Goal: Information Seeking & Learning: Learn about a topic

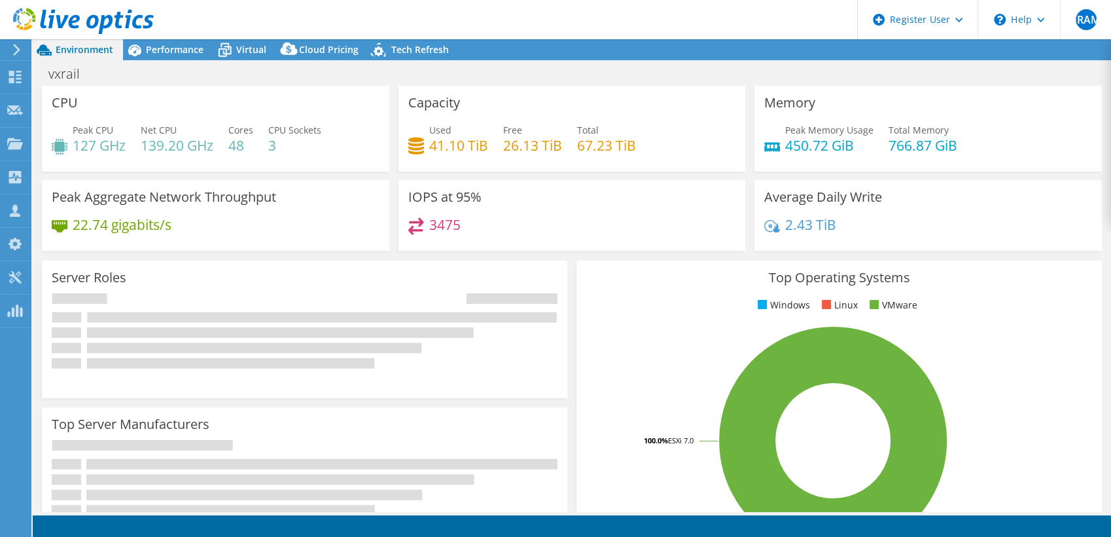
select select "USD"
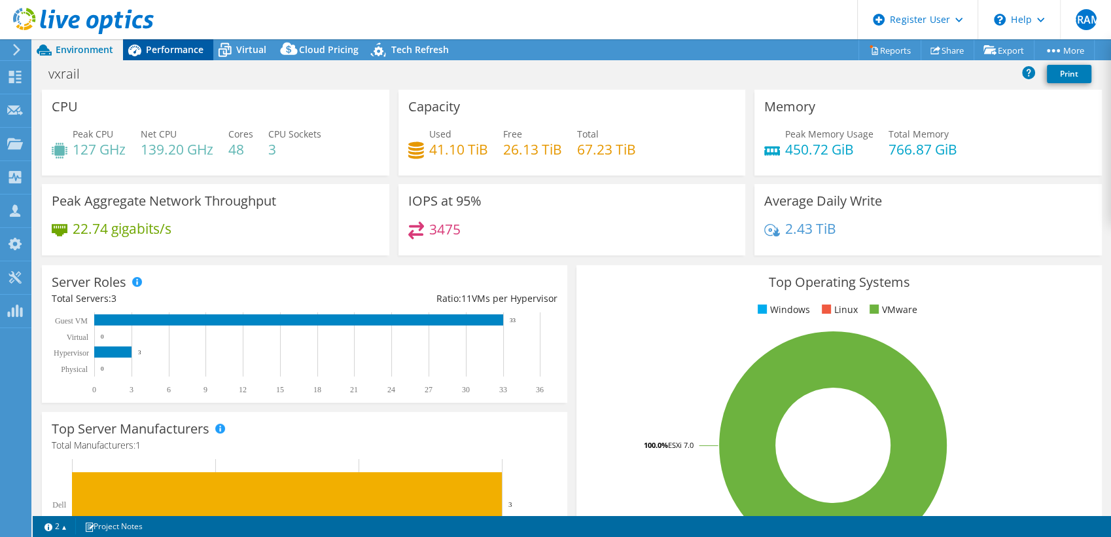
click at [183, 58] on div "Performance" at bounding box center [168, 49] width 90 height 21
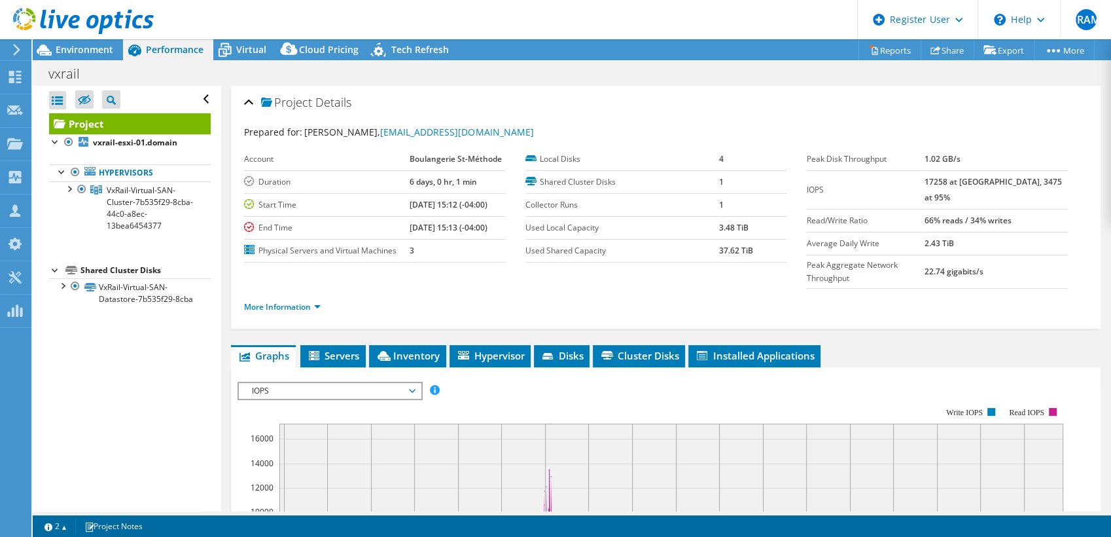
click at [755, 125] on div "Prepared for: [PERSON_NAME], [EMAIL_ADDRESS][DOMAIN_NAME]" at bounding box center [666, 132] width 844 height 15
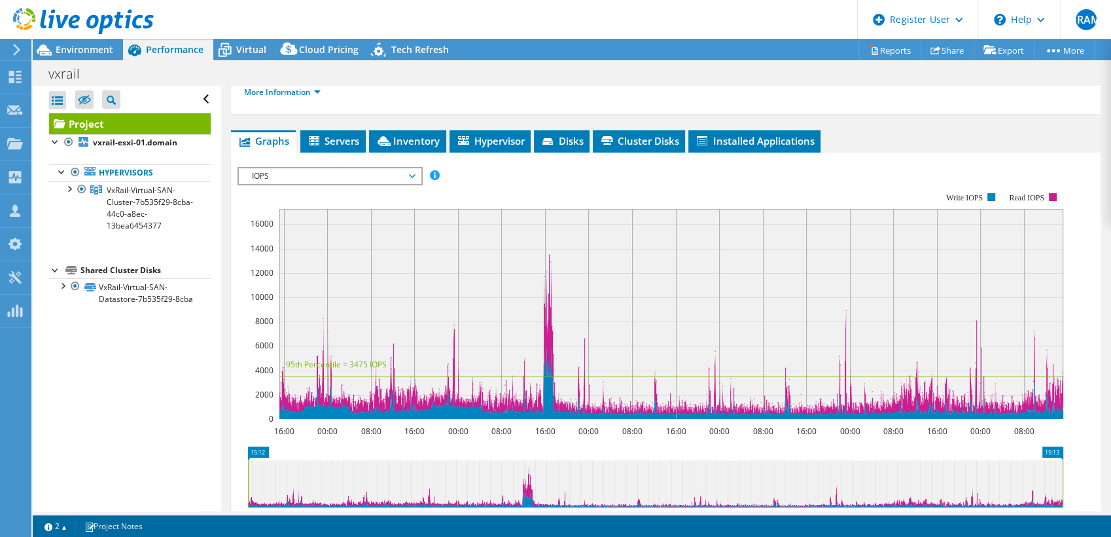
scroll to position [215, 0]
click at [394, 168] on span "IOPS" at bounding box center [329, 176] width 168 height 16
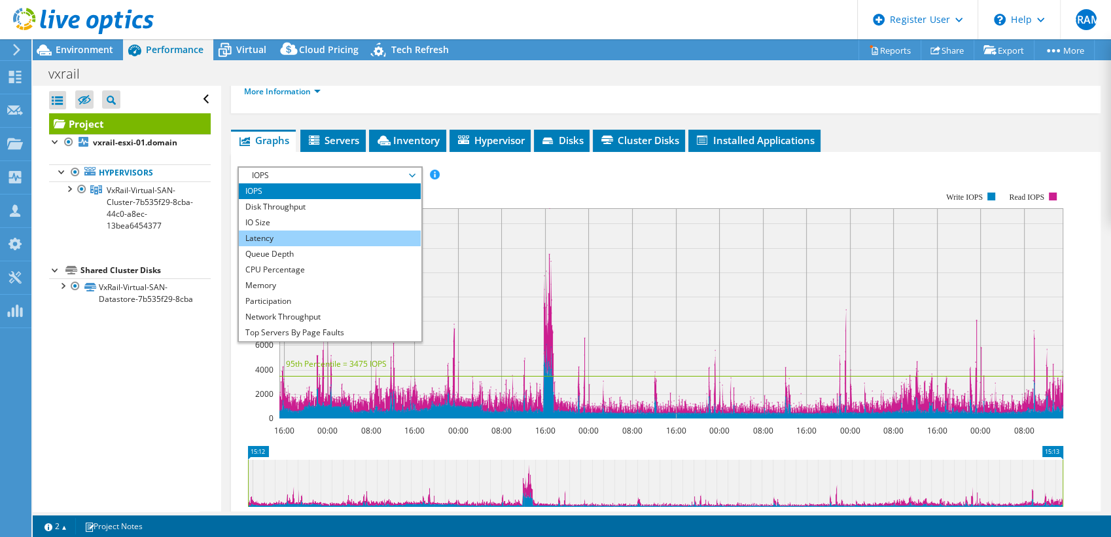
click at [378, 230] on li "Latency" at bounding box center [329, 238] width 181 height 16
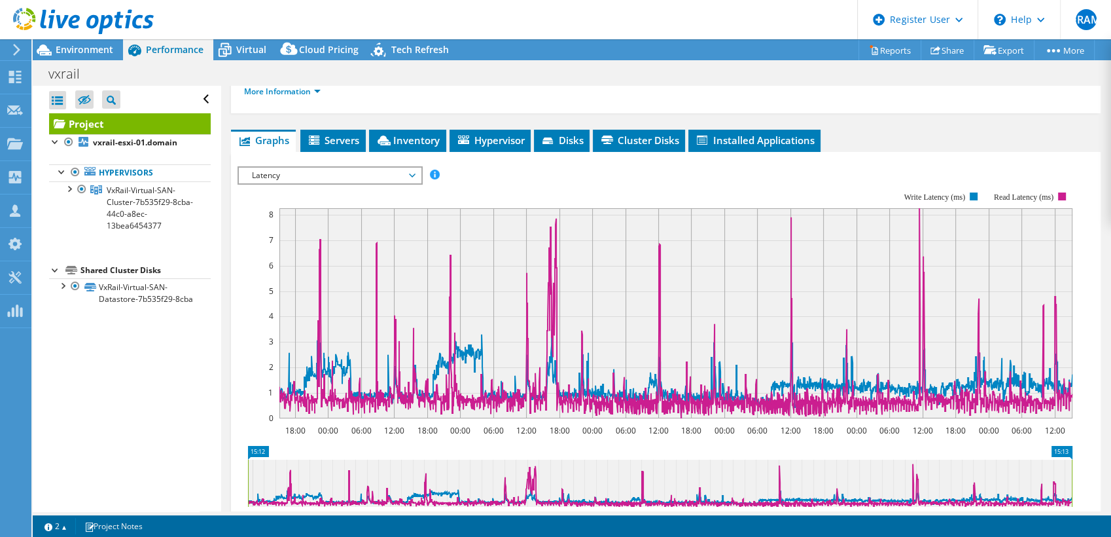
click at [380, 168] on span "Latency" at bounding box center [329, 176] width 168 height 16
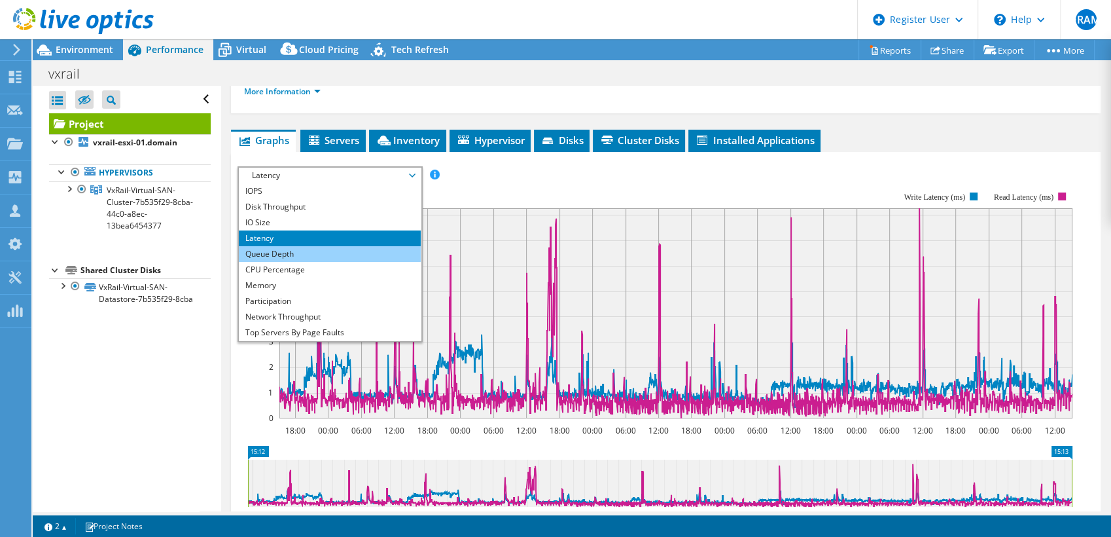
click at [371, 246] on li "Queue Depth" at bounding box center [329, 254] width 181 height 16
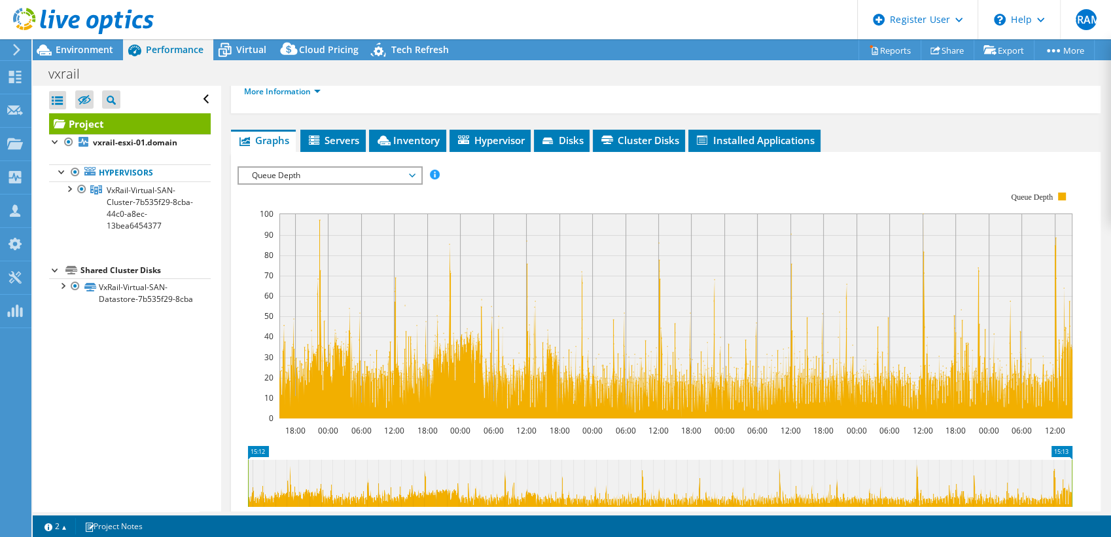
click at [385, 168] on span "Queue Depth" at bounding box center [329, 176] width 168 height 16
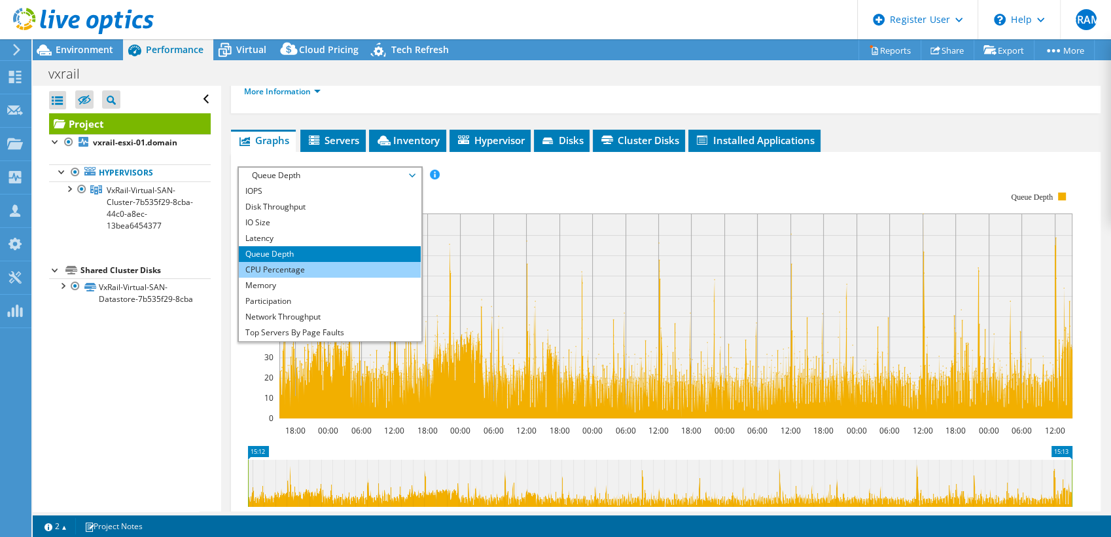
click at [373, 262] on li "CPU Percentage" at bounding box center [329, 270] width 181 height 16
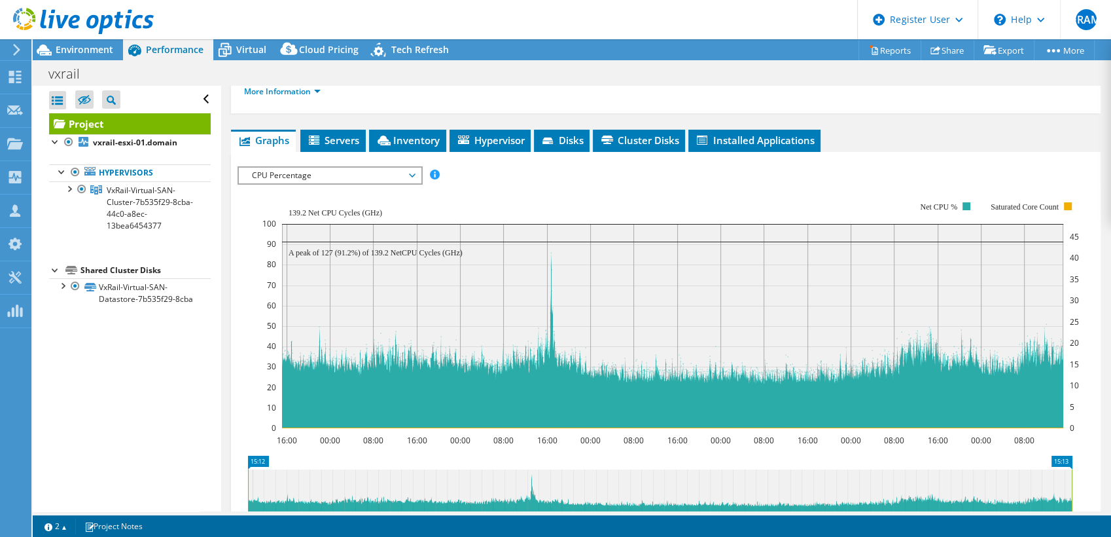
click at [387, 168] on span "CPU Percentage" at bounding box center [329, 176] width 168 height 16
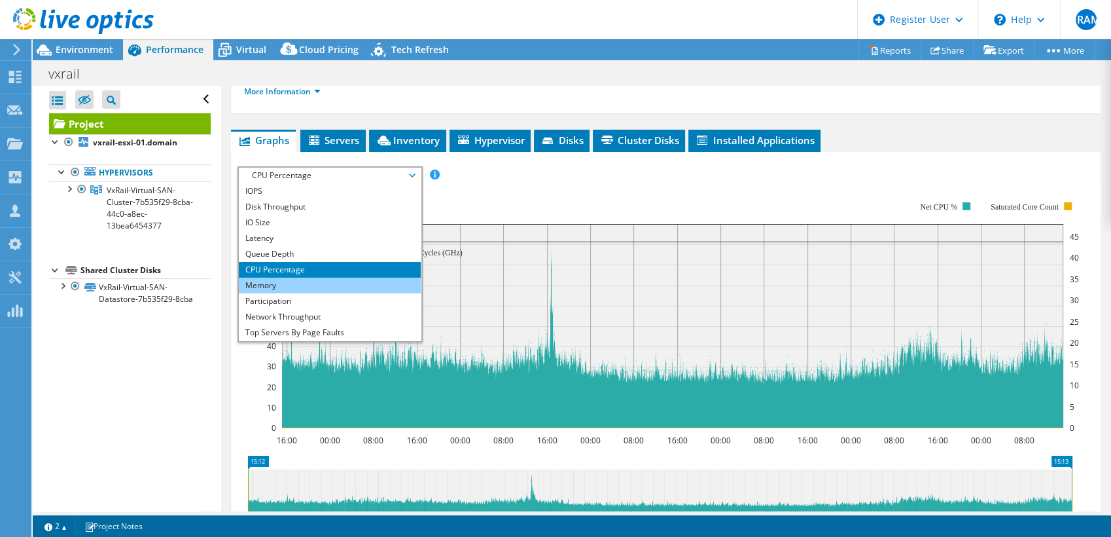
click at [368, 277] on li "Memory" at bounding box center [329, 285] width 181 height 16
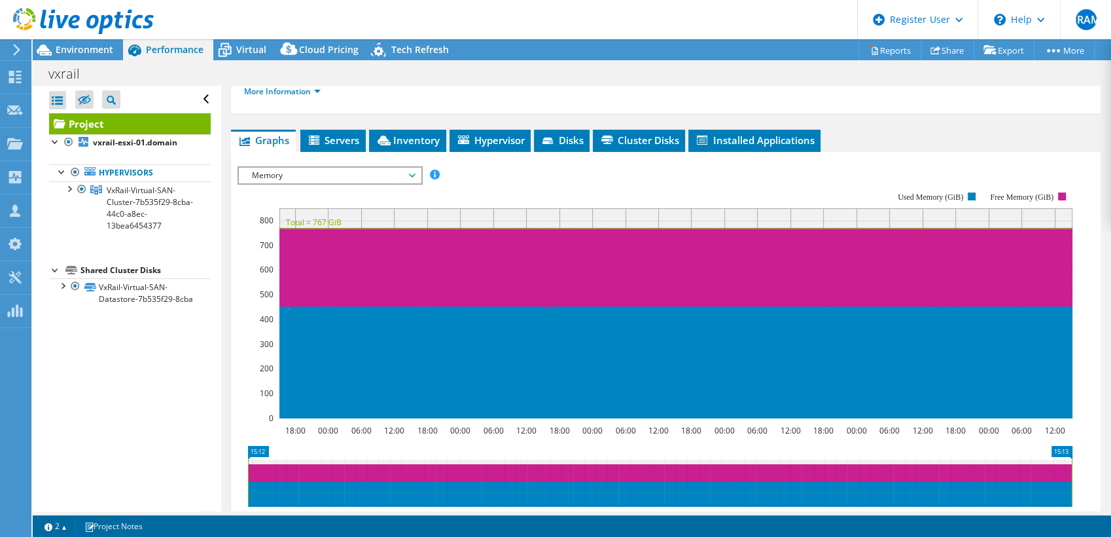
click at [366, 168] on span "Memory" at bounding box center [329, 176] width 168 height 16
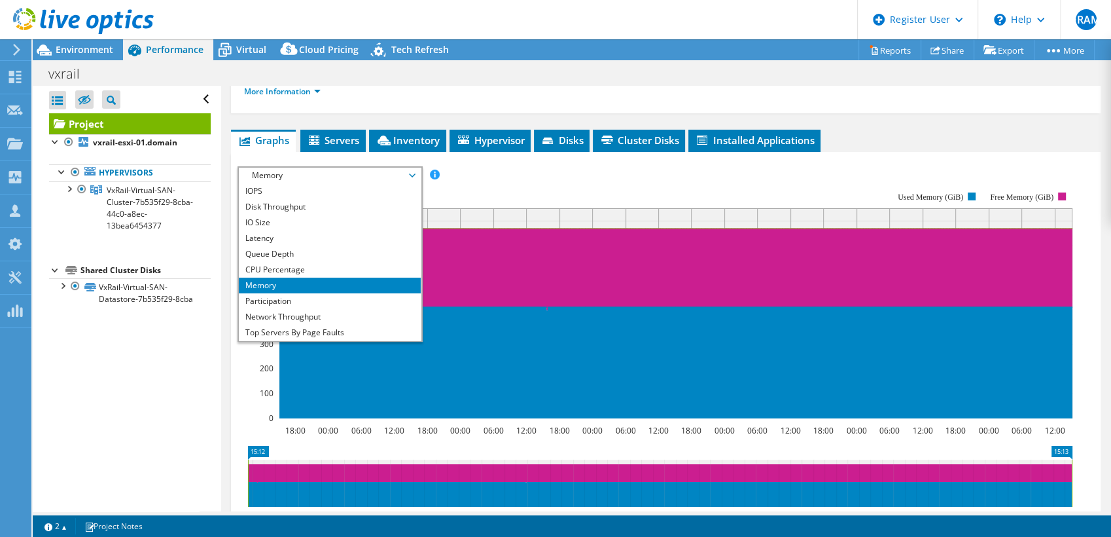
click at [366, 168] on span "Memory" at bounding box center [329, 176] width 168 height 16
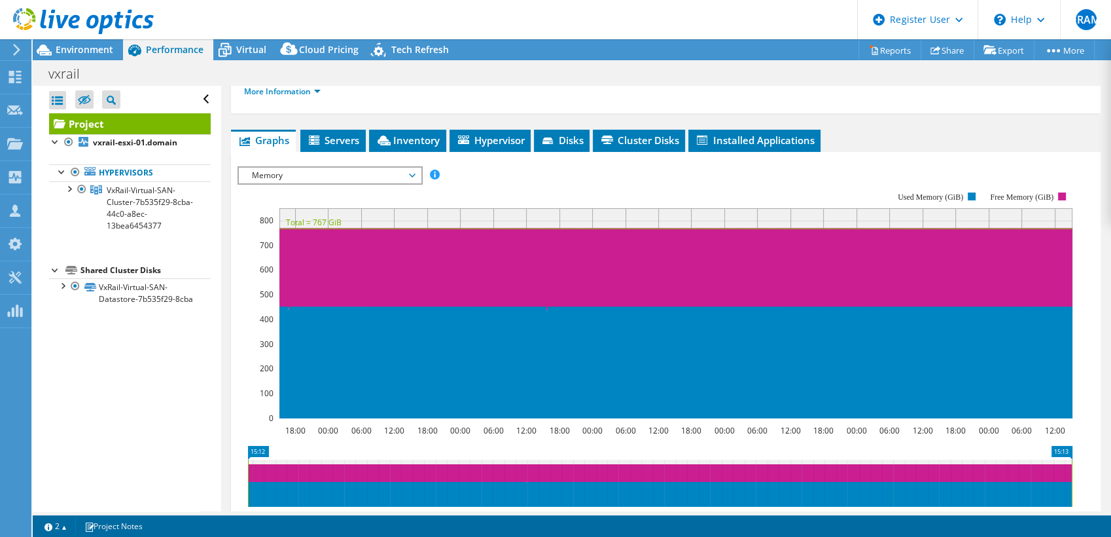
click at [366, 168] on span "Memory" at bounding box center [329, 176] width 168 height 16
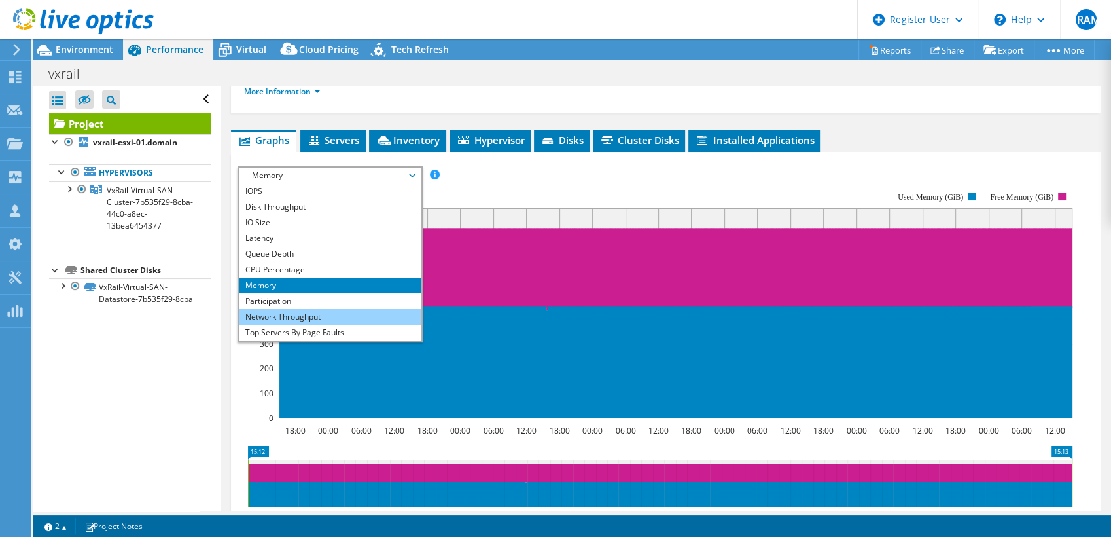
click at [367, 309] on li "Network Throughput" at bounding box center [329, 317] width 181 height 16
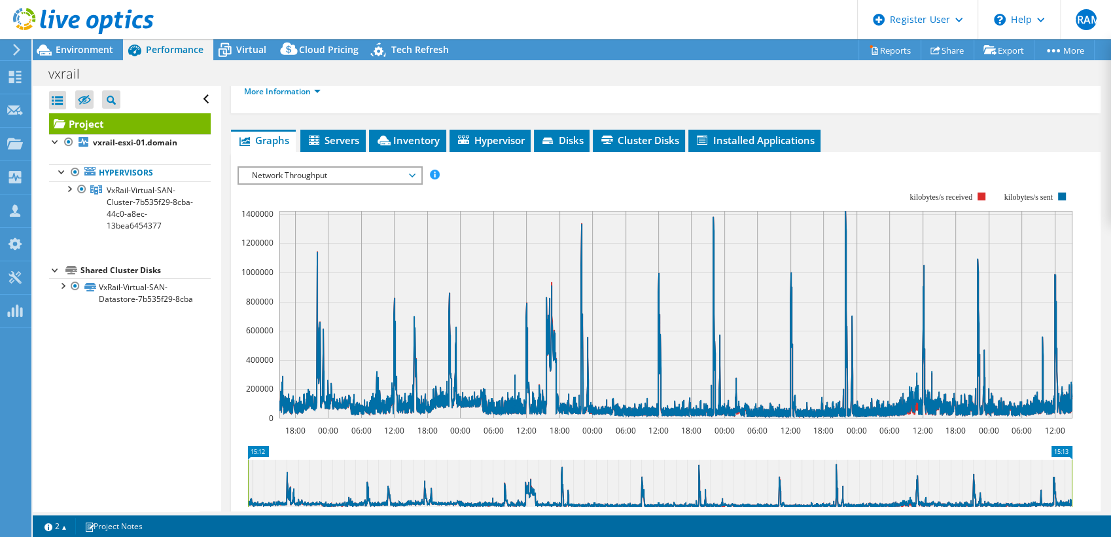
click at [383, 168] on span "Network Throughput" at bounding box center [329, 176] width 168 height 16
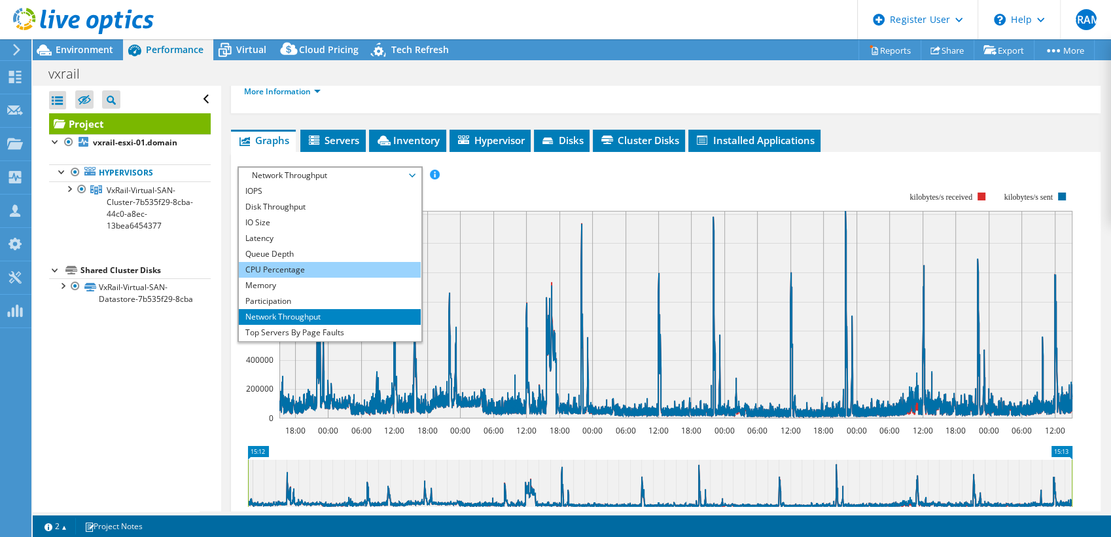
scroll to position [47, 0]
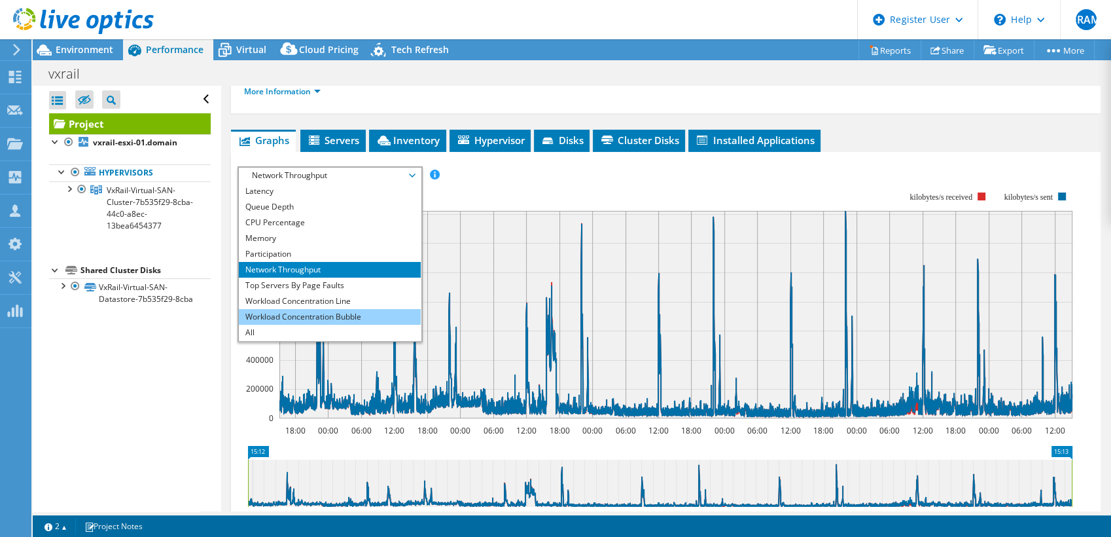
click at [368, 309] on li "Workload Concentration Bubble" at bounding box center [329, 317] width 181 height 16
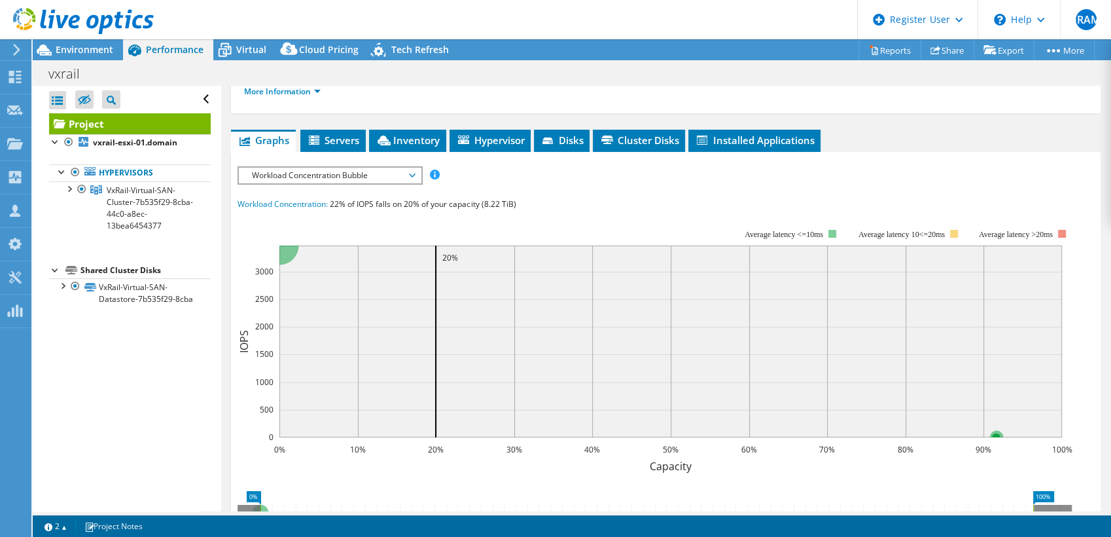
click at [419, 168] on span "Workload Concentration Bubble" at bounding box center [329, 176] width 181 height 16
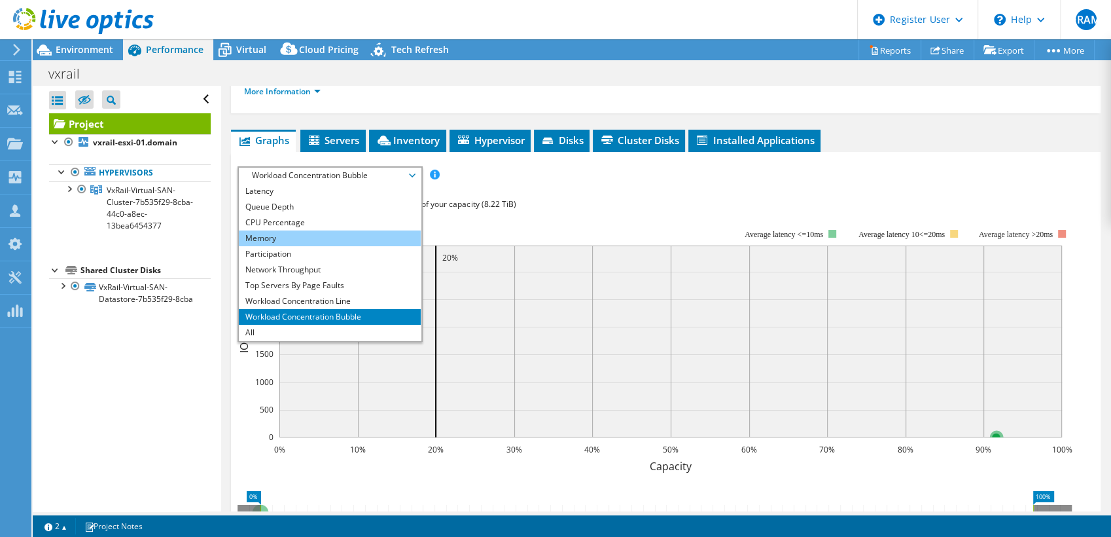
scroll to position [0, 0]
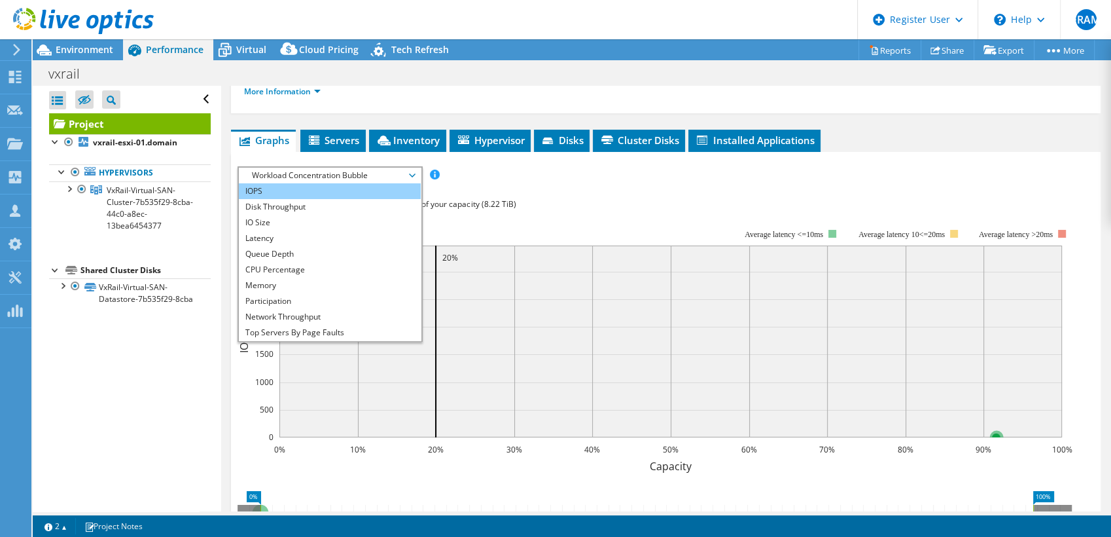
click at [342, 183] on li "IOPS" at bounding box center [329, 191] width 181 height 16
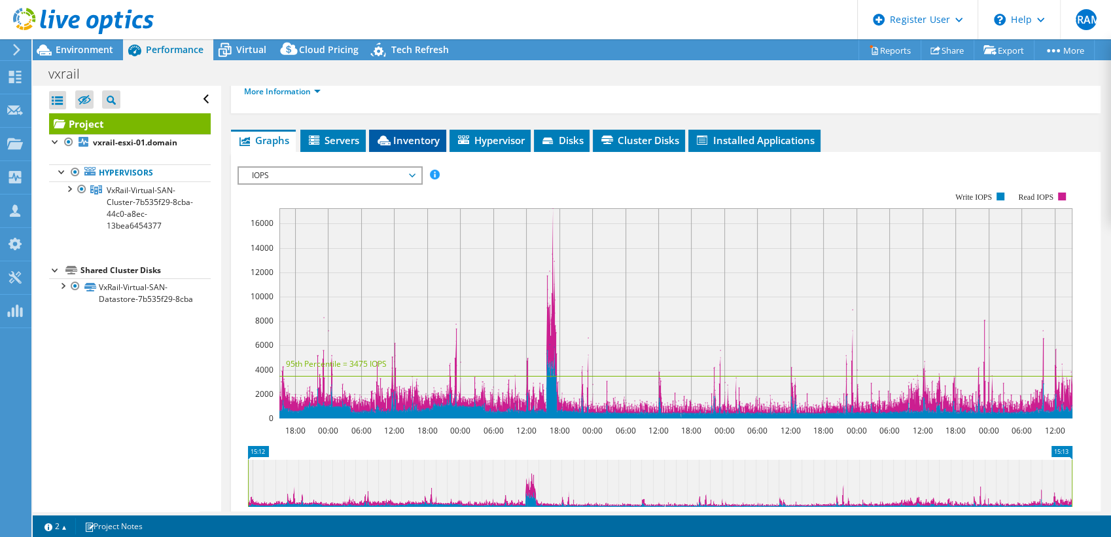
click at [424, 133] on span "Inventory" at bounding box center [408, 139] width 64 height 13
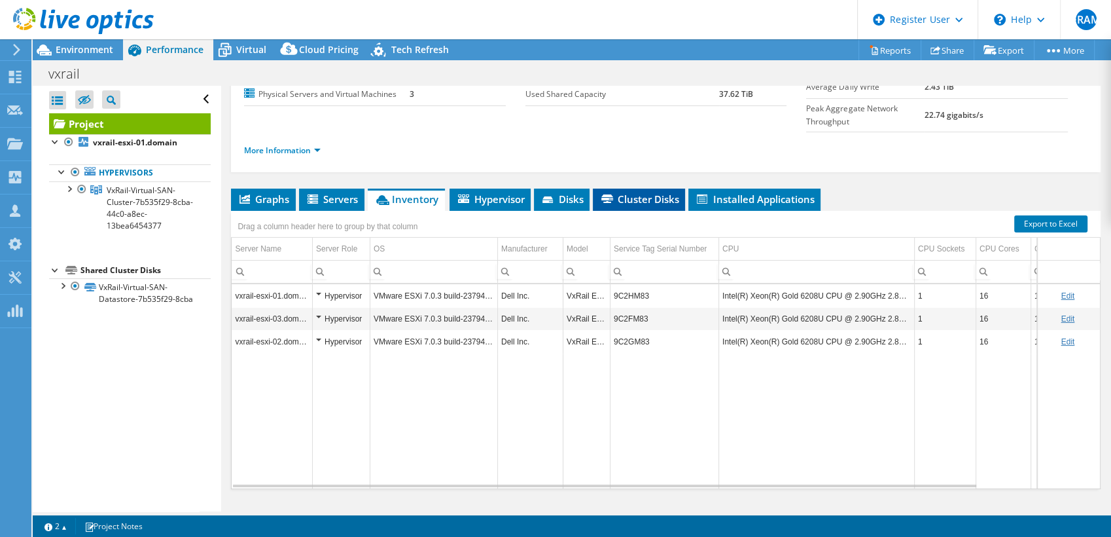
click at [609, 192] on span "Cluster Disks" at bounding box center [638, 198] width 79 height 13
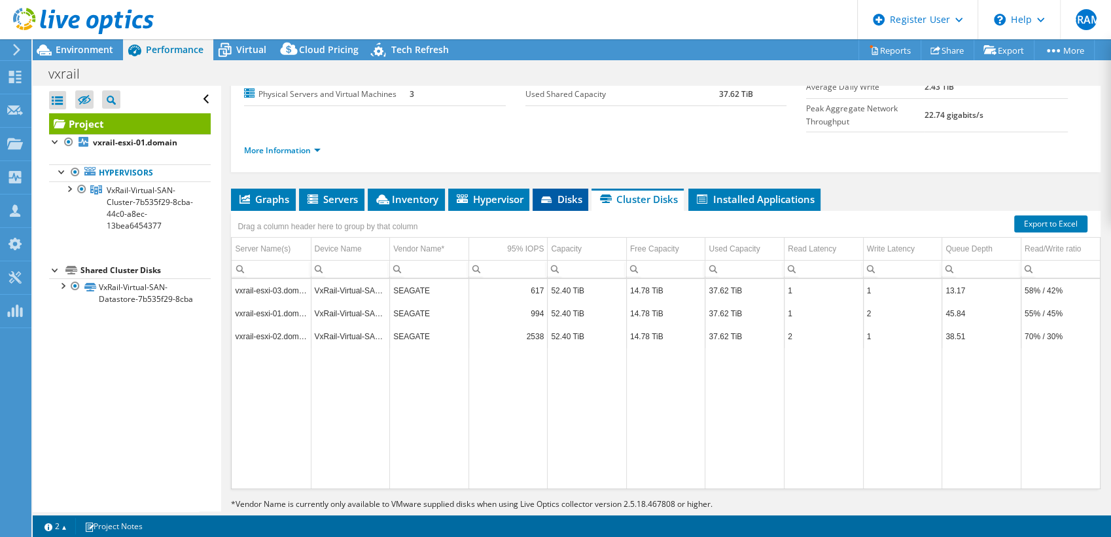
click at [580, 192] on span "Disks" at bounding box center [560, 198] width 43 height 13
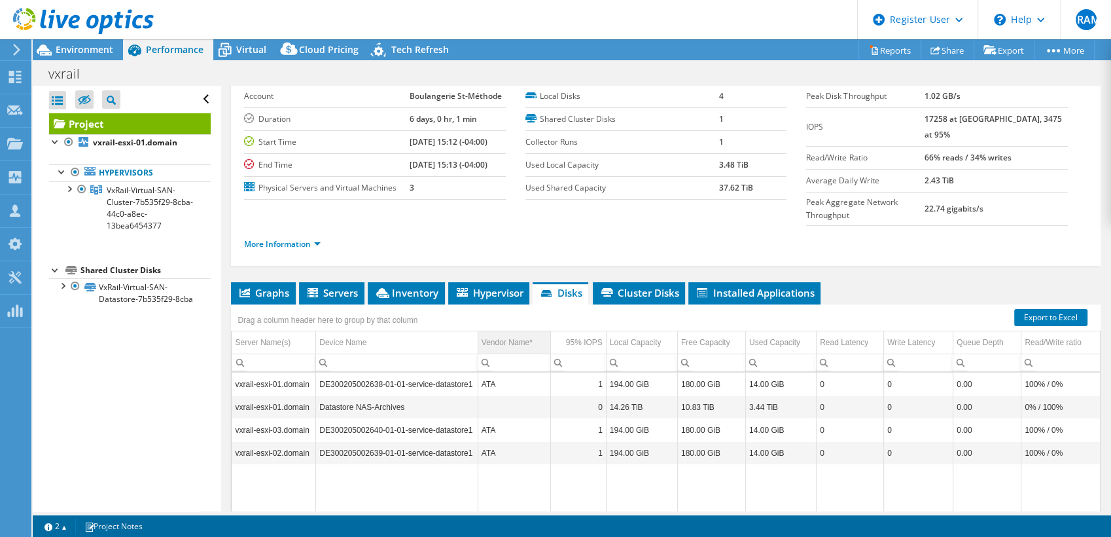
scroll to position [0, 0]
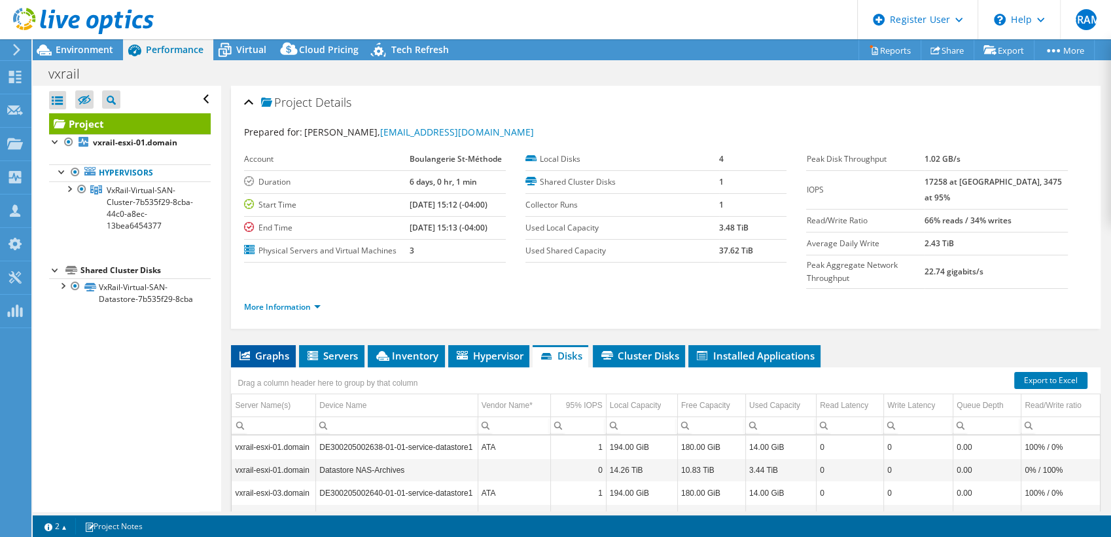
click at [270, 349] on span "Graphs" at bounding box center [264, 355] width 52 height 13
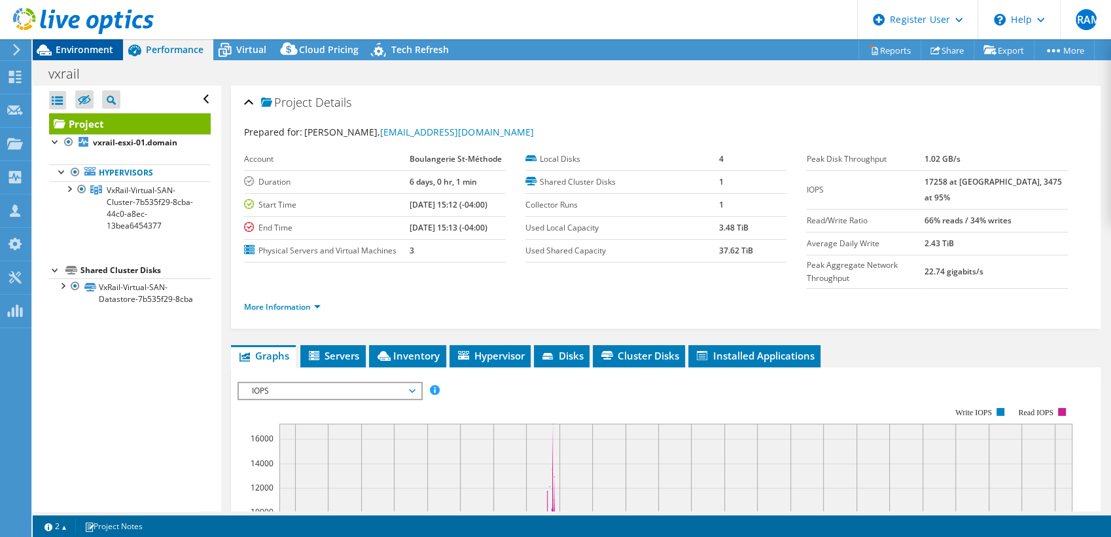
click at [111, 44] on span "Environment" at bounding box center [85, 49] width 58 height 12
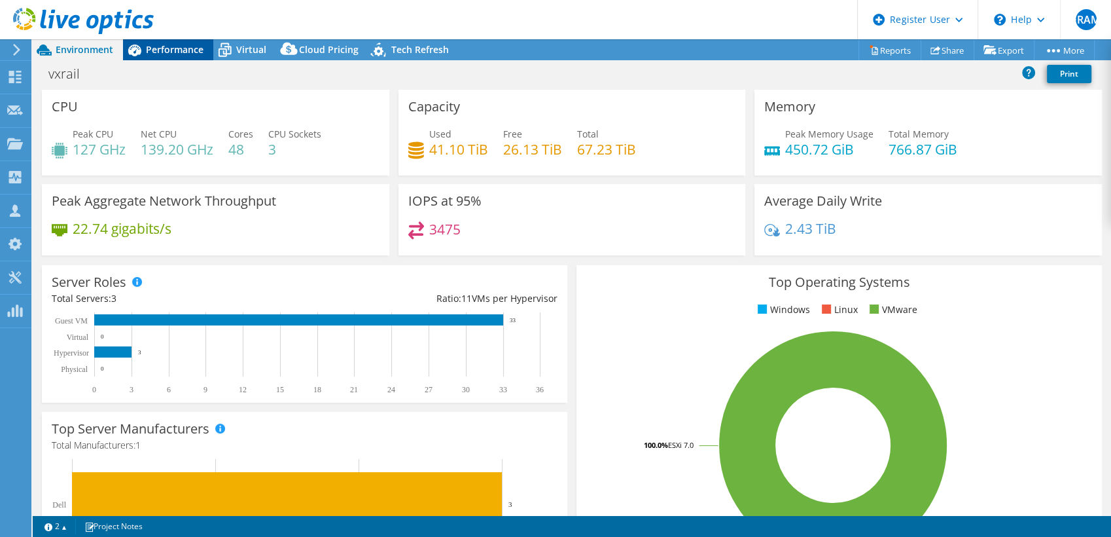
click at [180, 45] on span "Performance" at bounding box center [175, 49] width 58 height 12
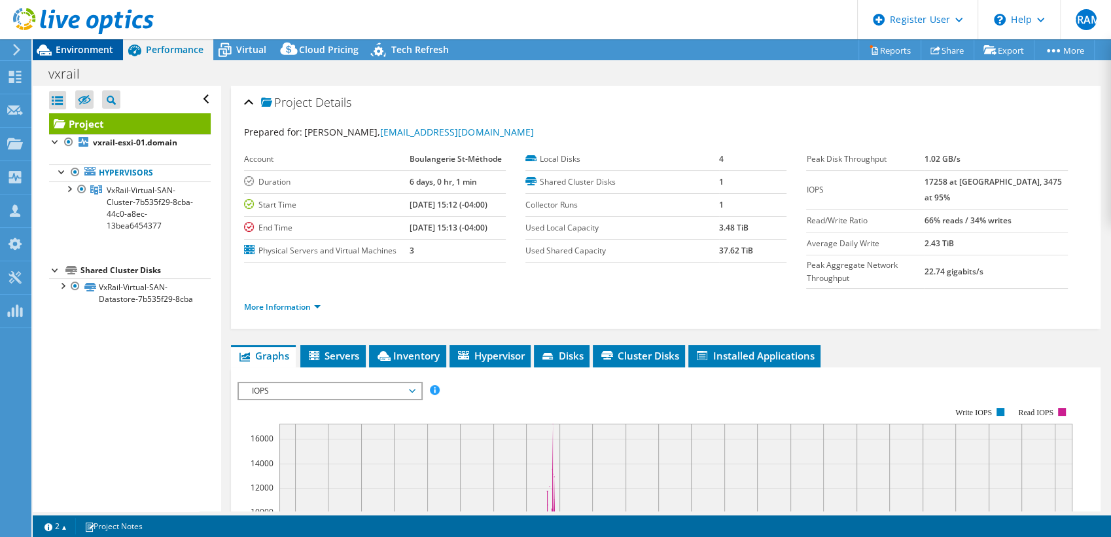
click at [114, 52] on div "Environment" at bounding box center [78, 49] width 90 height 21
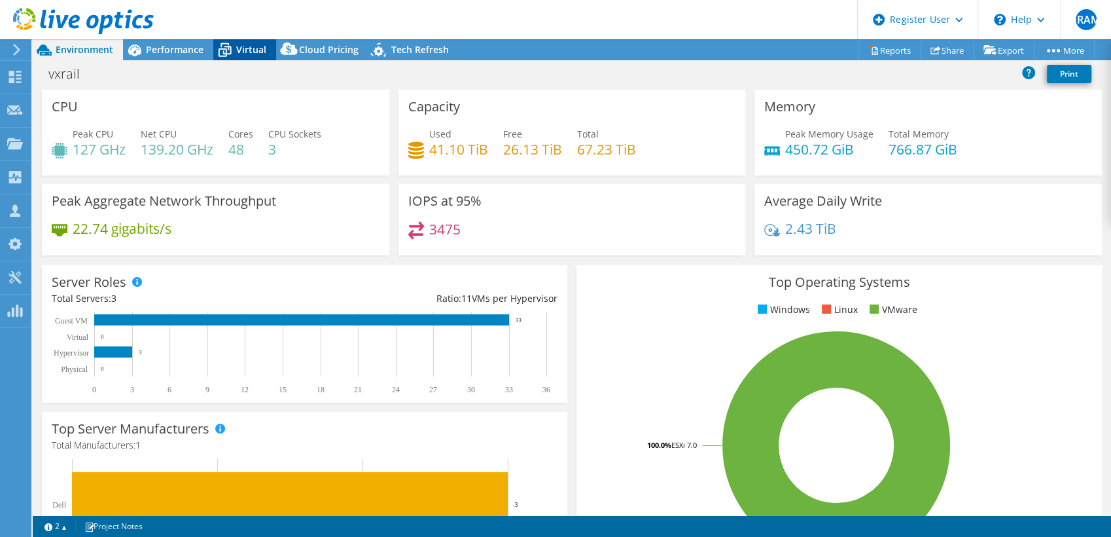
click at [246, 48] on span "Virtual" at bounding box center [251, 49] width 30 height 12
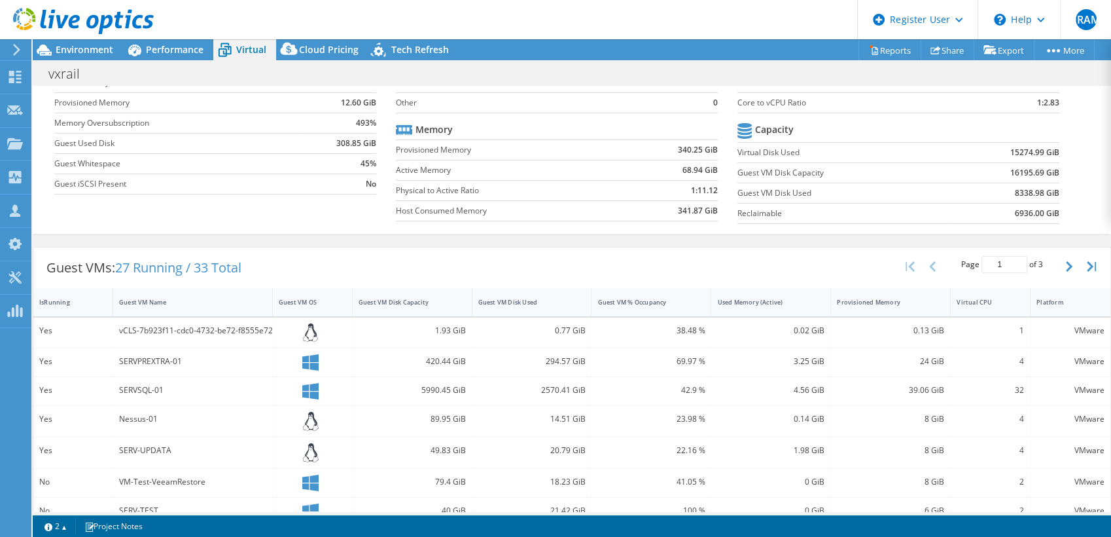
scroll to position [98, 0]
drag, startPoint x: 120, startPoint y: 266, endPoint x: 262, endPoint y: 271, distance: 142.1
click at [262, 271] on div "Guest VMs: 27 Running / 33 Total Page 1 of 3 5 rows 10 rows 20 rows 25 rows 50 …" at bounding box center [571, 265] width 1077 height 41
click at [280, 255] on div "Guest VMs: 27 Running / 33 Total Page 1 of 3 5 rows 10 rows 20 rows 25 rows 50 …" at bounding box center [571, 265] width 1077 height 41
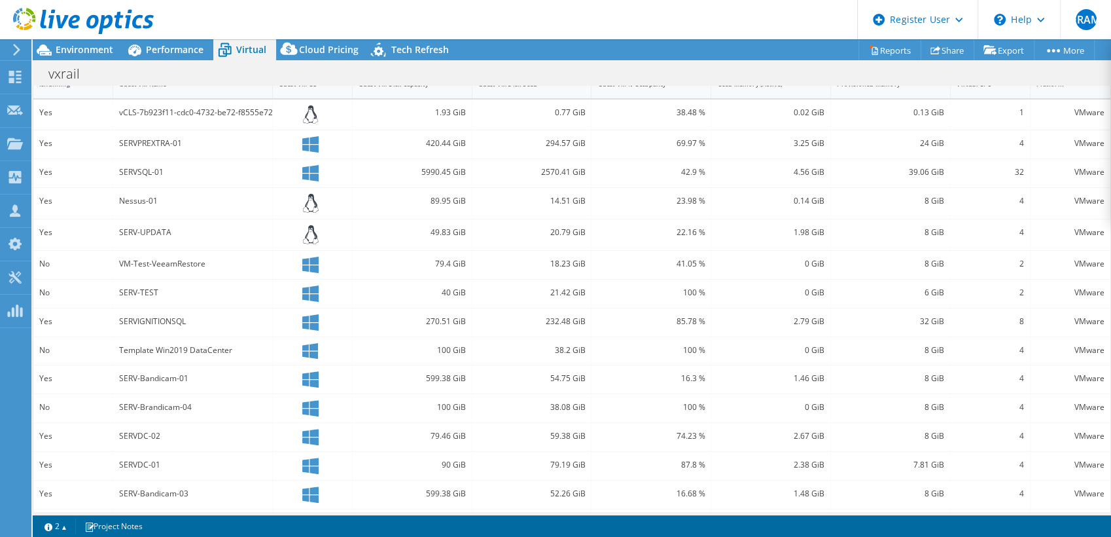
scroll to position [314, 0]
click at [416, 81] on div "vxrail Print" at bounding box center [572, 74] width 1078 height 24
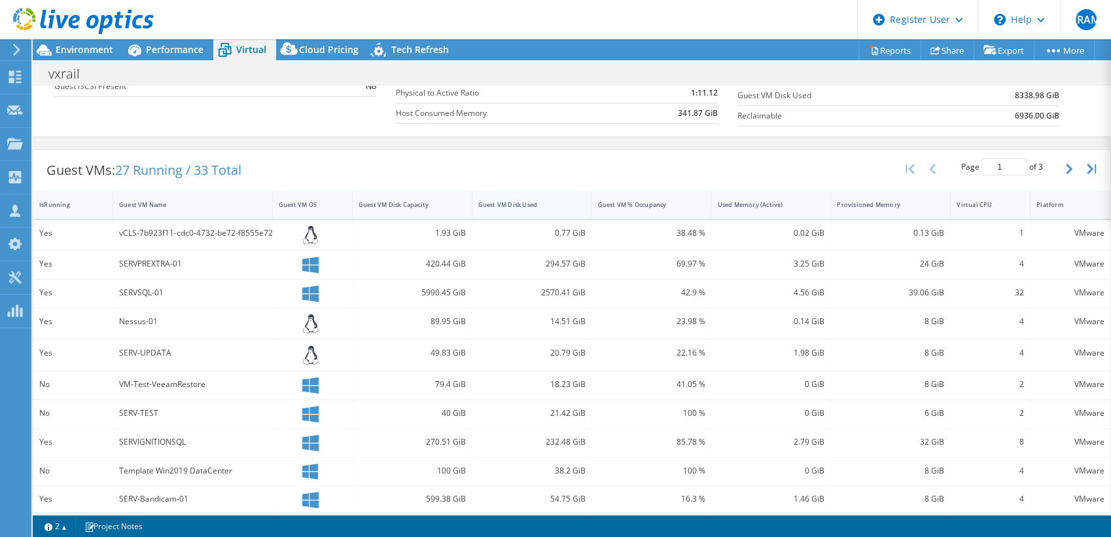
click at [560, 208] on div "Guest VM Disk Used" at bounding box center [523, 204] width 103 height 20
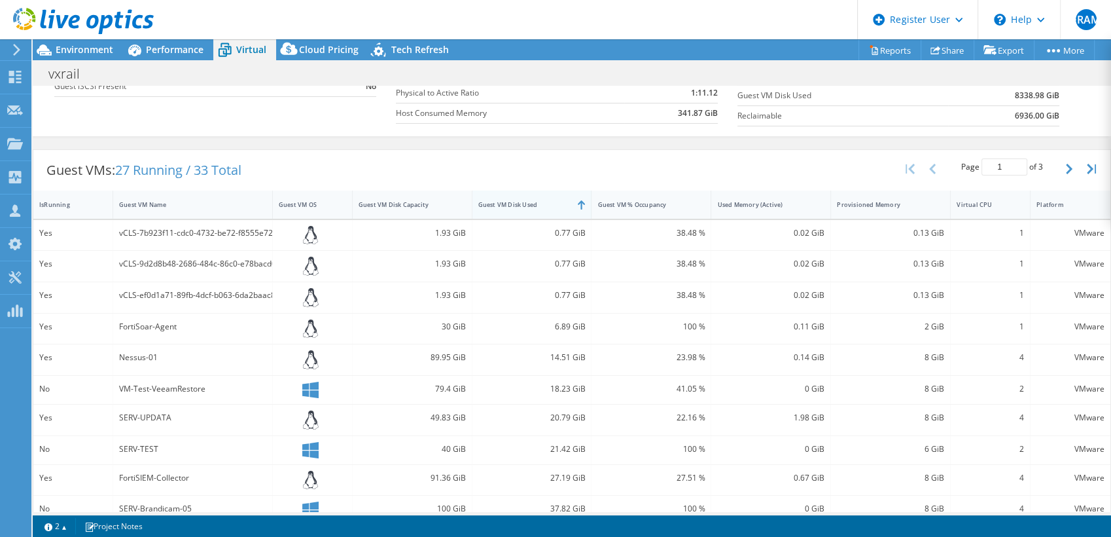
click at [520, 205] on div "Guest VM Disk Used" at bounding box center [524, 204] width 92 height 9
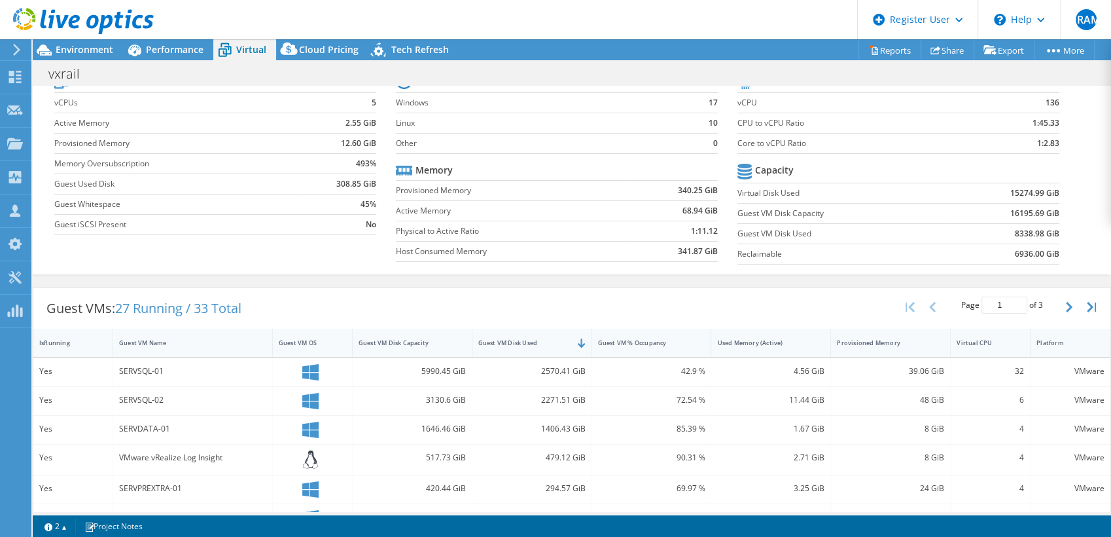
scroll to position [0, 0]
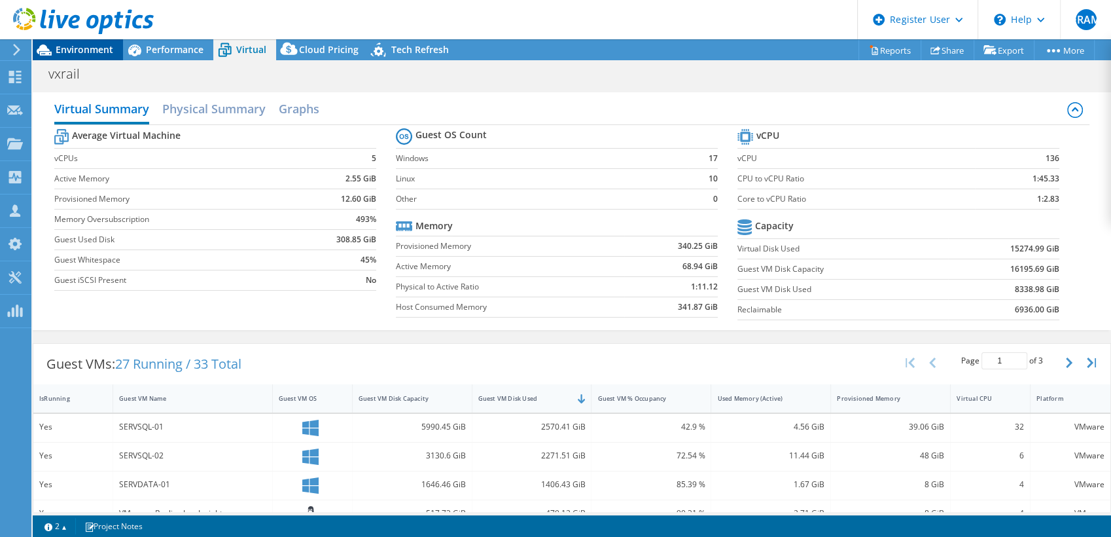
click at [89, 55] on span "Environment" at bounding box center [85, 49] width 58 height 12
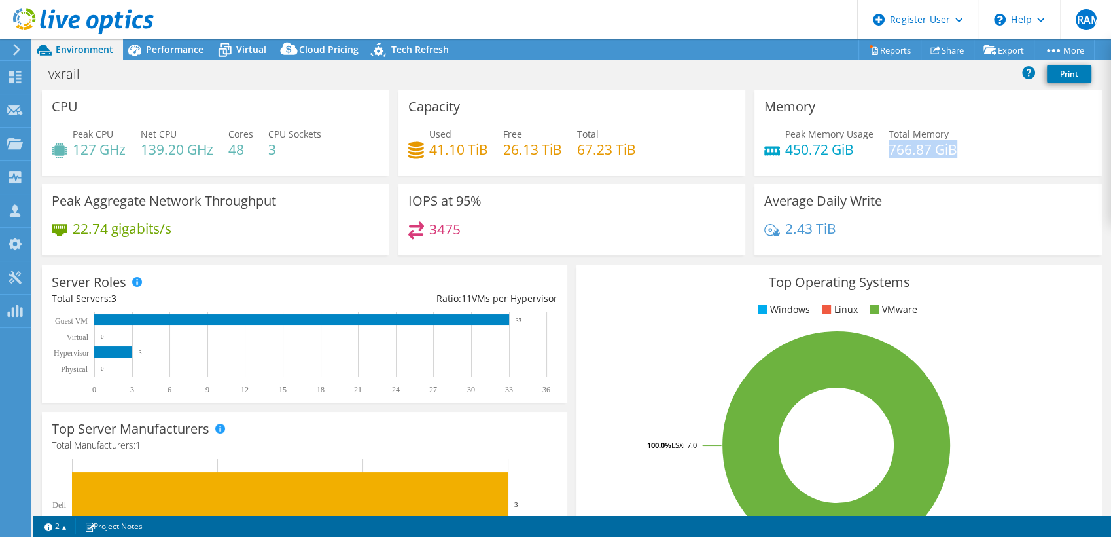
drag, startPoint x: 880, startPoint y: 156, endPoint x: 954, endPoint y: 152, distance: 74.1
click at [954, 152] on div "Peak Memory Usage 450.72 GiB Total Memory 766.87 GiB" at bounding box center [928, 148] width 328 height 43
drag, startPoint x: 145, startPoint y: 143, endPoint x: 188, endPoint y: 154, distance: 44.1
click at [188, 154] on h4 "139.20 GHz" at bounding box center [177, 149] width 73 height 14
drag, startPoint x: 188, startPoint y: 154, endPoint x: 240, endPoint y: 162, distance: 52.9
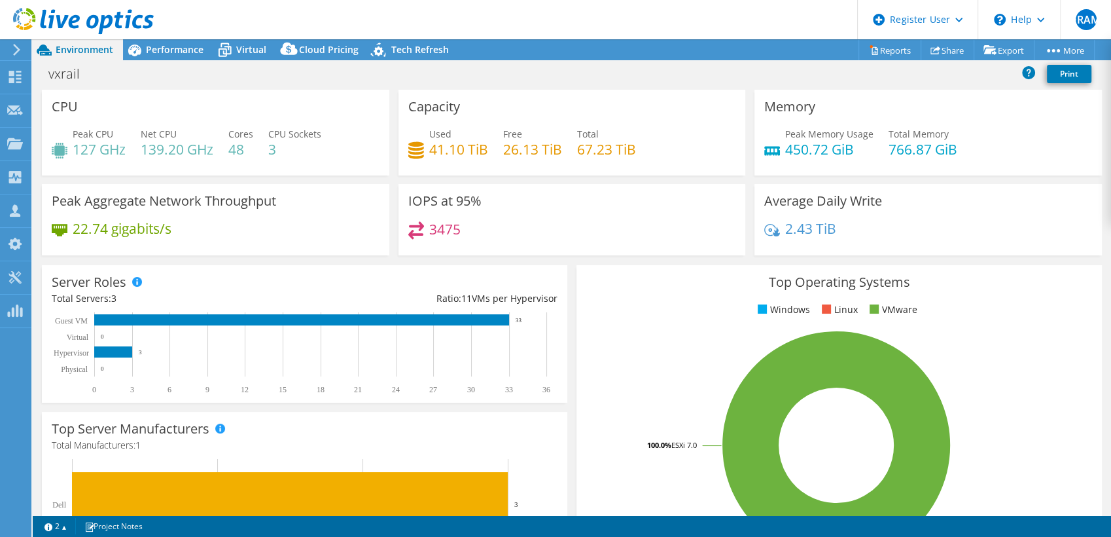
click at [240, 162] on div "Peak CPU 127 GHz Net CPU 139.20 GHz Cores 48 CPU Sockets 3" at bounding box center [216, 148] width 328 height 43
click at [531, 33] on header "ERAM Dell User [PERSON_NAME] Mesa [EMAIL_ADDRESS][DOMAIN_NAME] Dell My Profile …" at bounding box center [555, 19] width 1111 height 39
click at [192, 51] on span "Performance" at bounding box center [175, 49] width 58 height 12
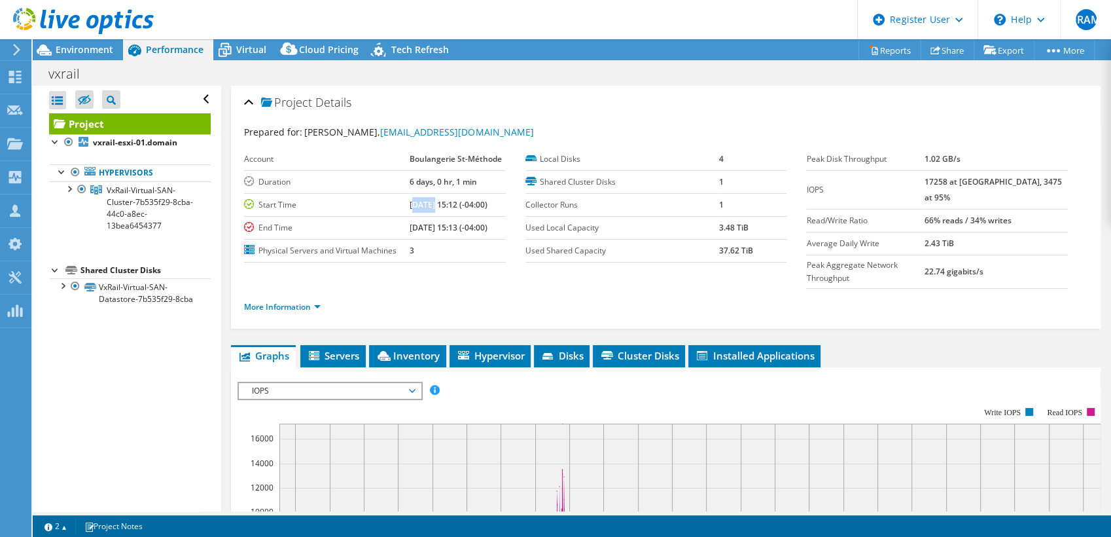
drag, startPoint x: 408, startPoint y: 202, endPoint x: 429, endPoint y: 204, distance: 21.1
click at [429, 204] on b "[DATE] 15:12 (-04:00)" at bounding box center [449, 204] width 78 height 11
drag, startPoint x: 429, startPoint y: 204, endPoint x: 531, endPoint y: 273, distance: 123.1
click at [531, 296] on ul "More Information" at bounding box center [666, 305] width 844 height 18
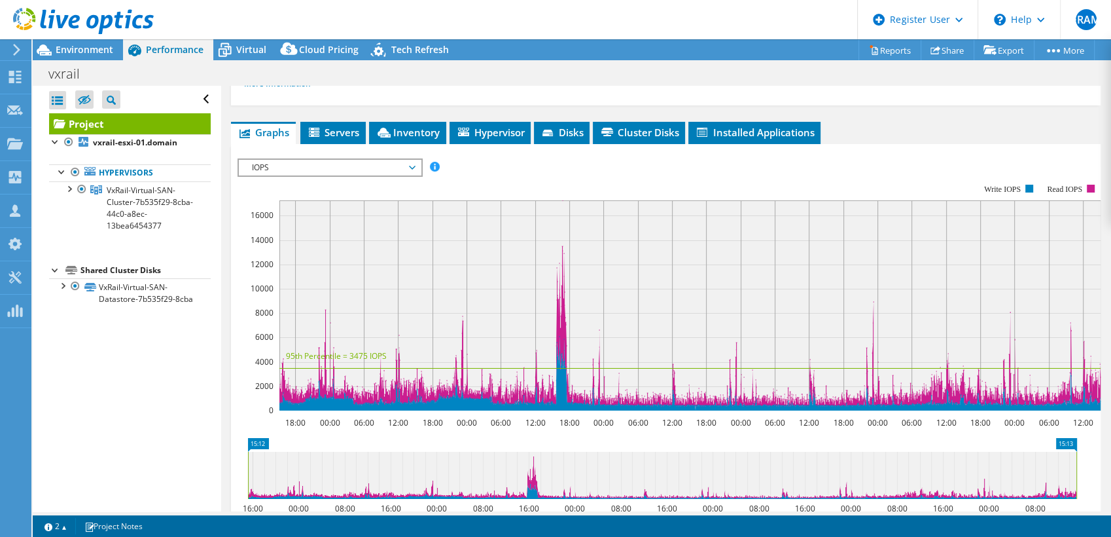
scroll to position [222, 0]
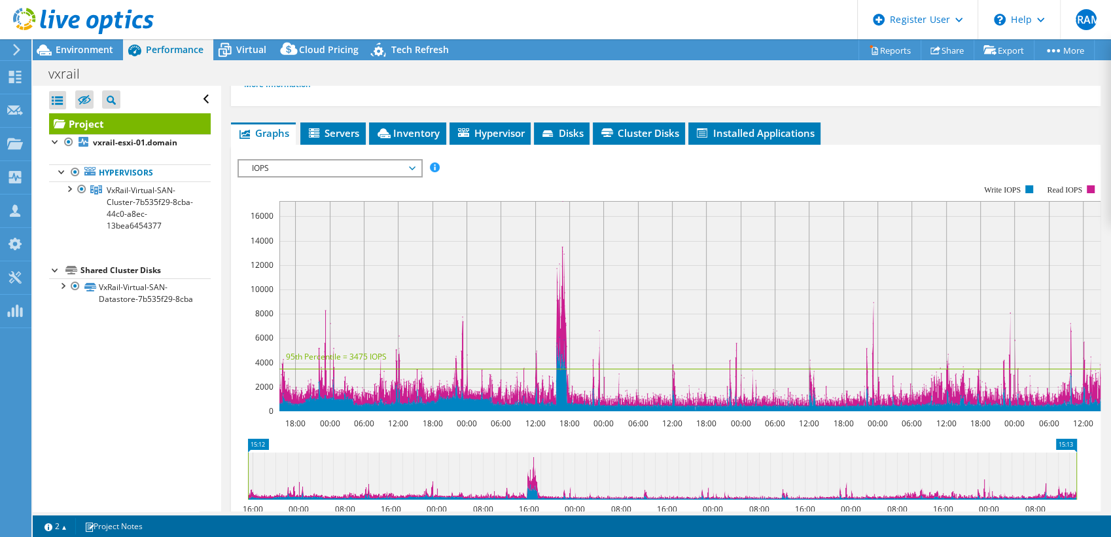
click at [410, 159] on div "IOPS IOPS Disk Throughput IO Size Latency Queue Depth CPU Percentage Memory Pag…" at bounding box center [330, 168] width 185 height 18
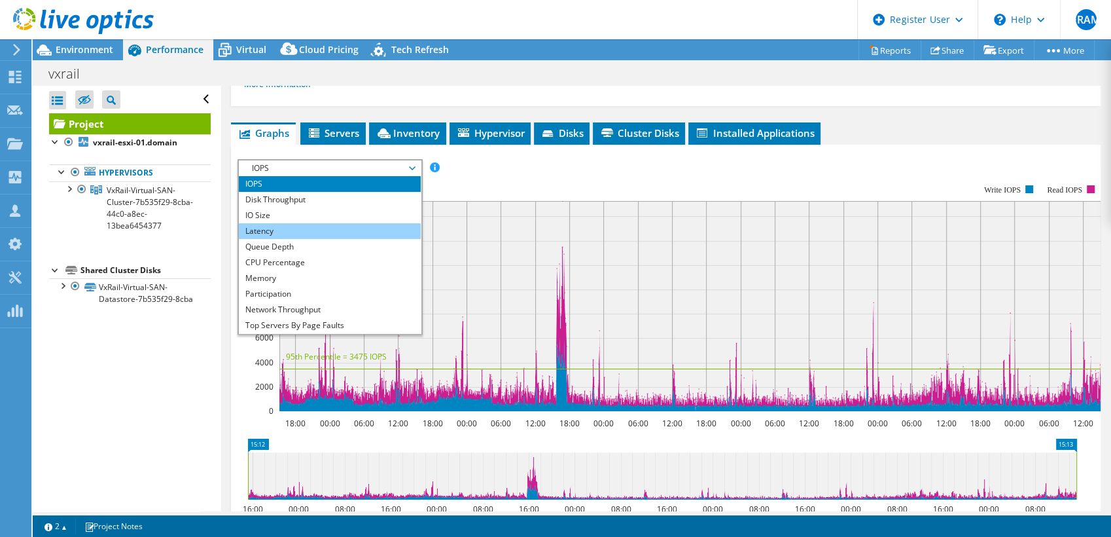
click at [332, 223] on li "Latency" at bounding box center [329, 231] width 181 height 16
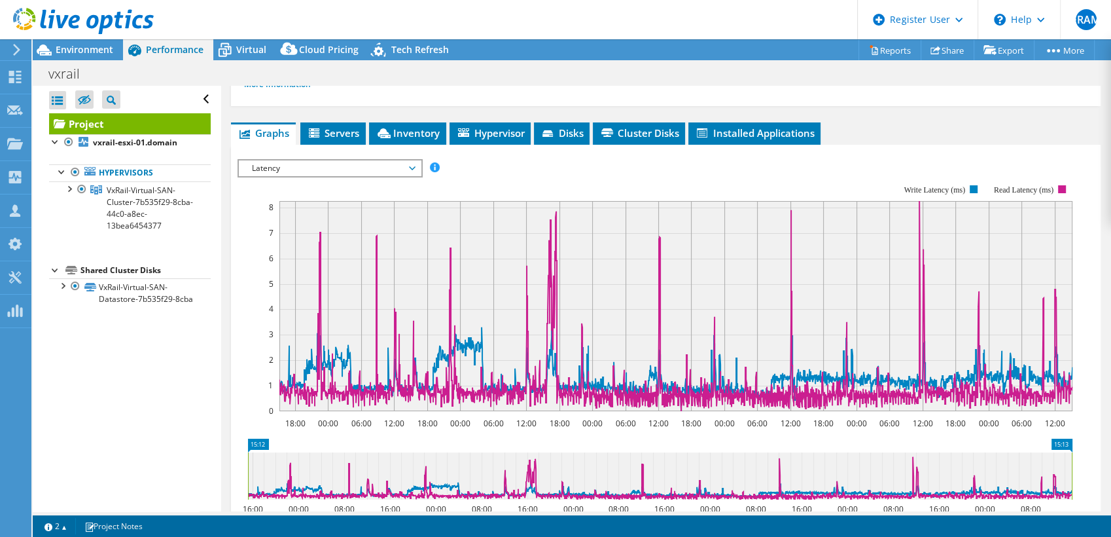
click at [372, 160] on span "Latency" at bounding box center [329, 168] width 168 height 16
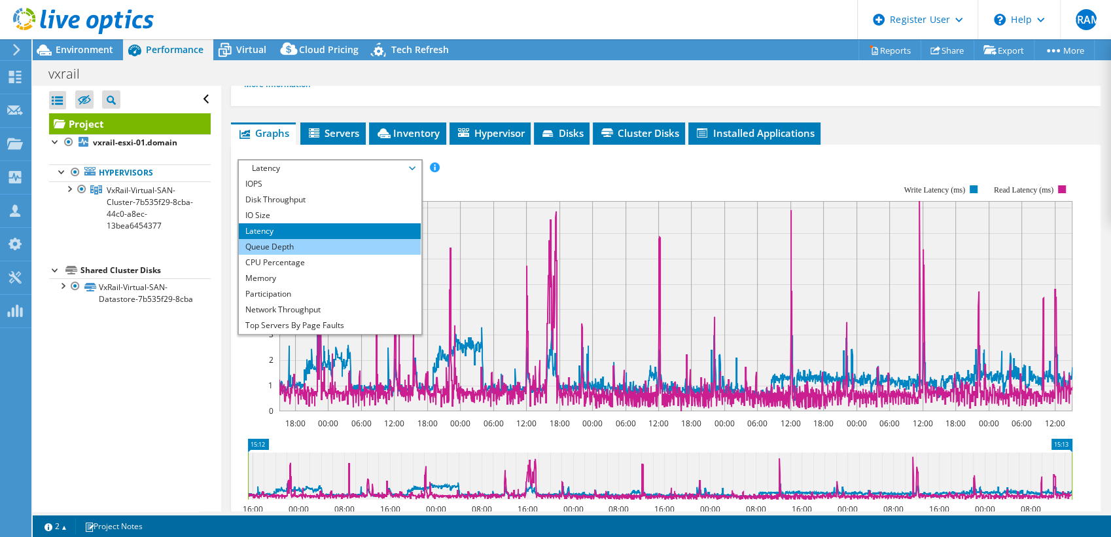
click at [340, 239] on li "Queue Depth" at bounding box center [329, 247] width 181 height 16
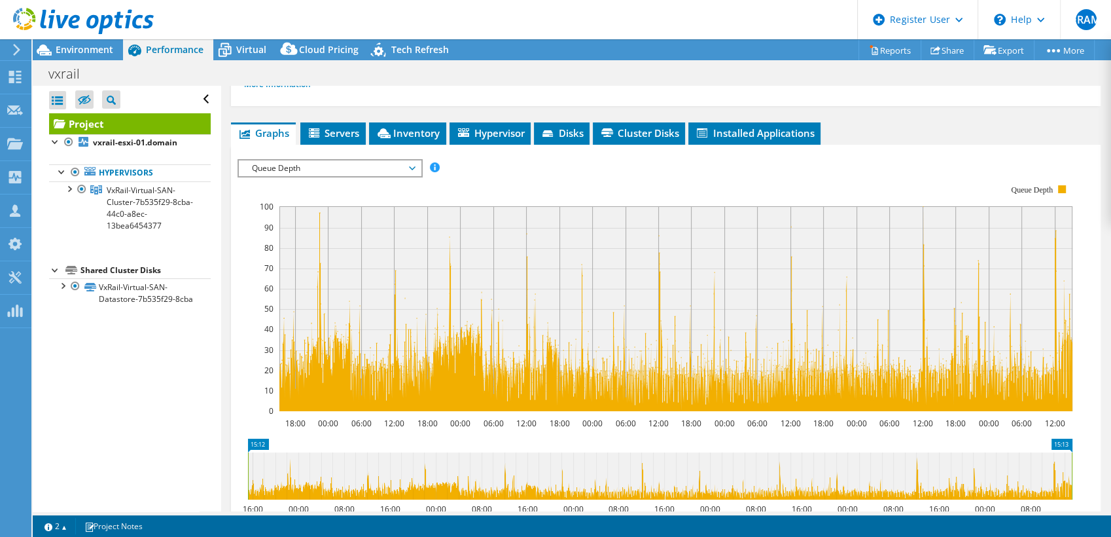
click at [521, 159] on div "IOPS Disk Throughput IO Size Latency Queue Depth CPU Percentage Memory Page Fau…" at bounding box center [666, 168] width 857 height 18
click at [495, 152] on div "IOPS Disk Throughput IO Size Latency Queue Depth CPU Percentage Memory Page Fau…" at bounding box center [666, 379] width 857 height 454
click at [394, 160] on span "Queue Depth" at bounding box center [329, 168] width 168 height 16
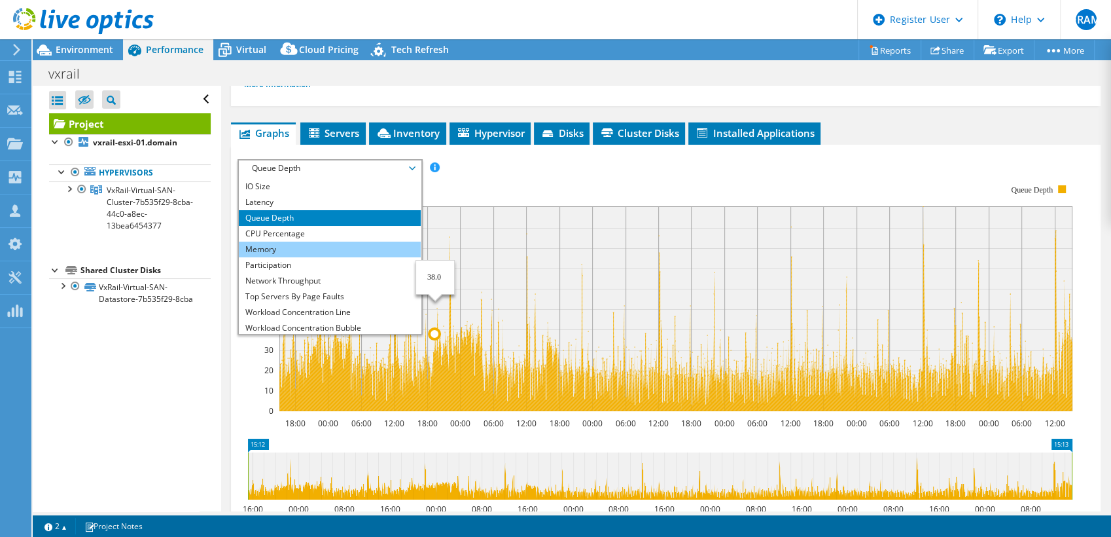
scroll to position [31, 0]
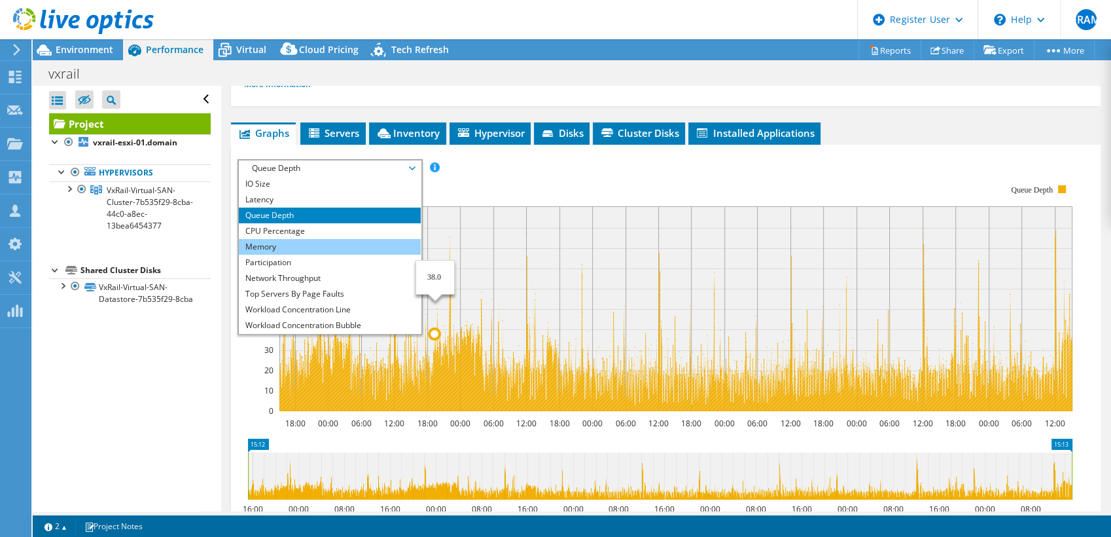
click at [329, 239] on li "Memory" at bounding box center [329, 247] width 181 height 16
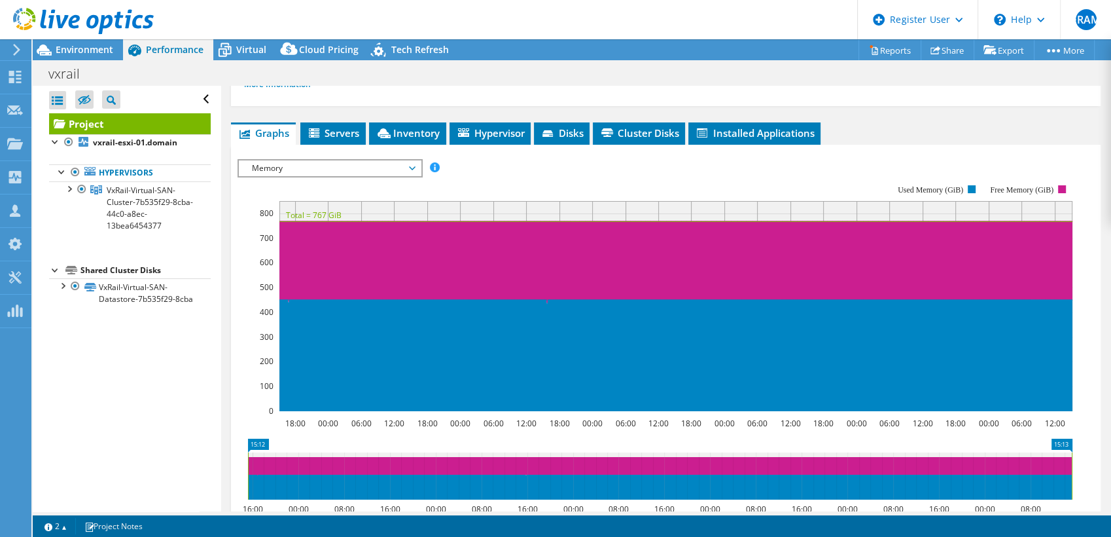
click at [302, 160] on span "Memory" at bounding box center [329, 168] width 168 height 16
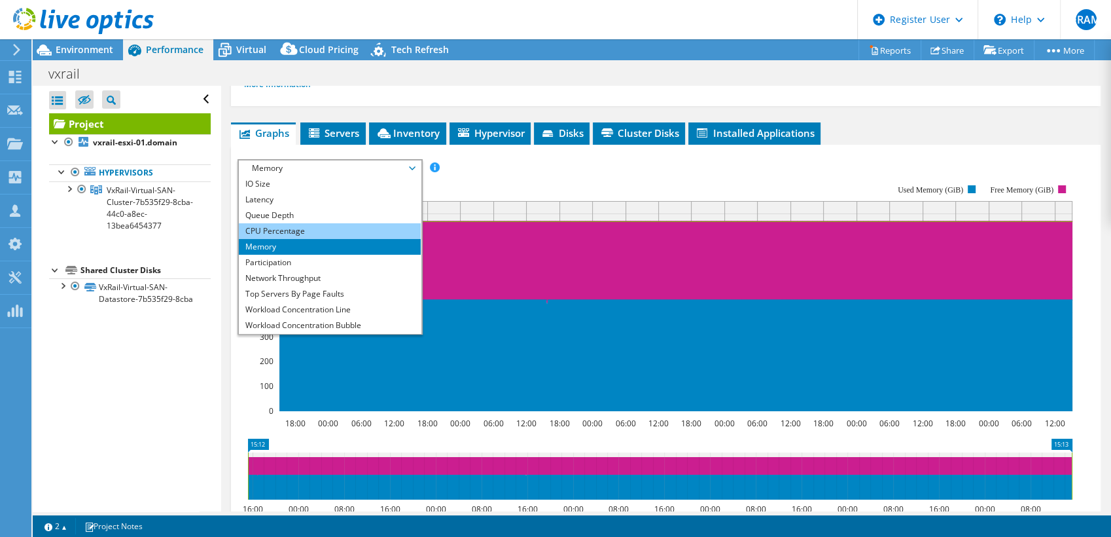
click at [330, 223] on li "CPU Percentage" at bounding box center [329, 231] width 181 height 16
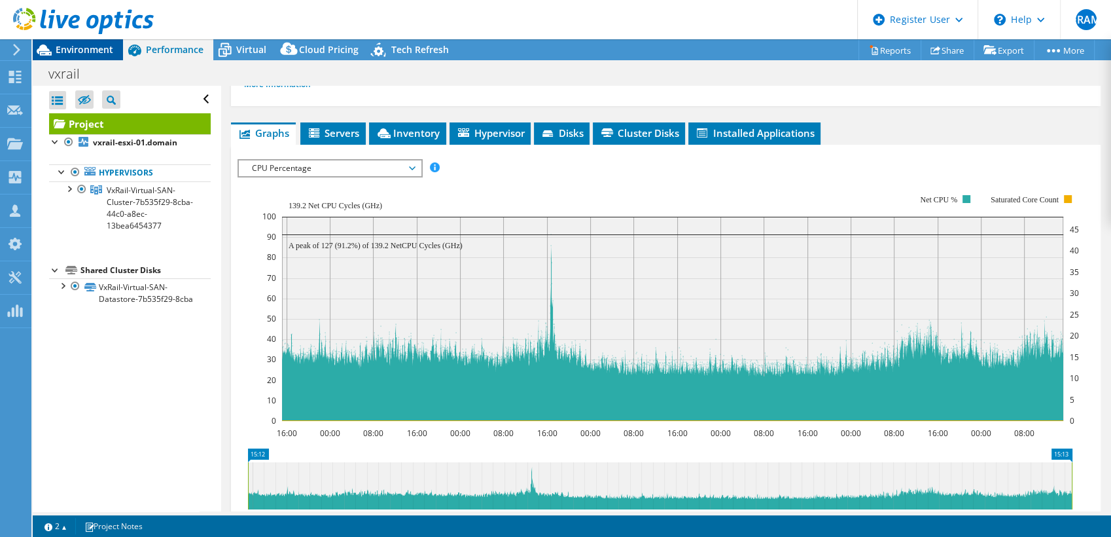
click at [102, 56] on div "Environment" at bounding box center [78, 49] width 90 height 21
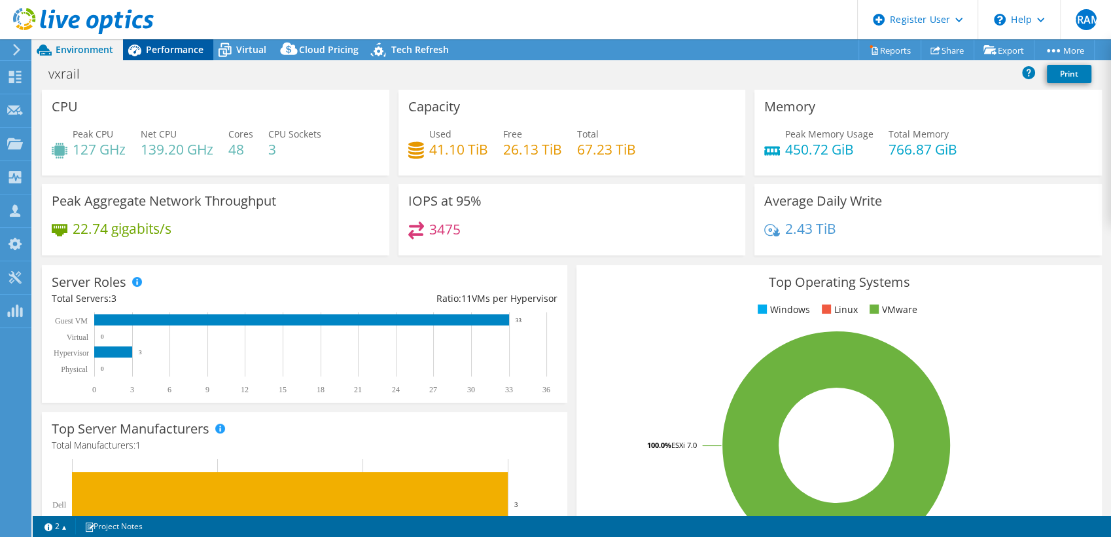
click at [185, 55] on span "Performance" at bounding box center [175, 49] width 58 height 12
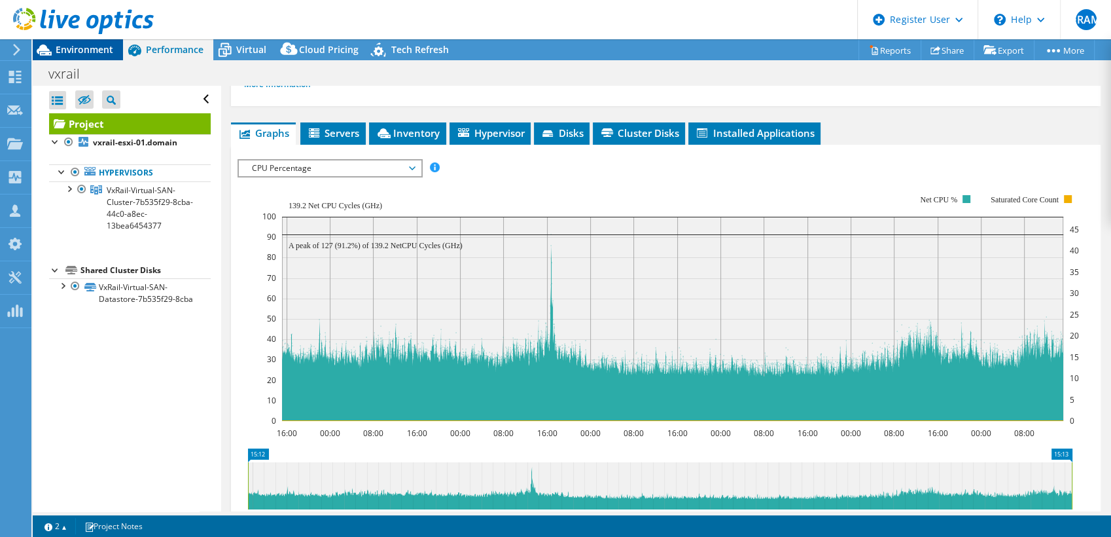
click at [94, 49] on span "Environment" at bounding box center [85, 49] width 58 height 12
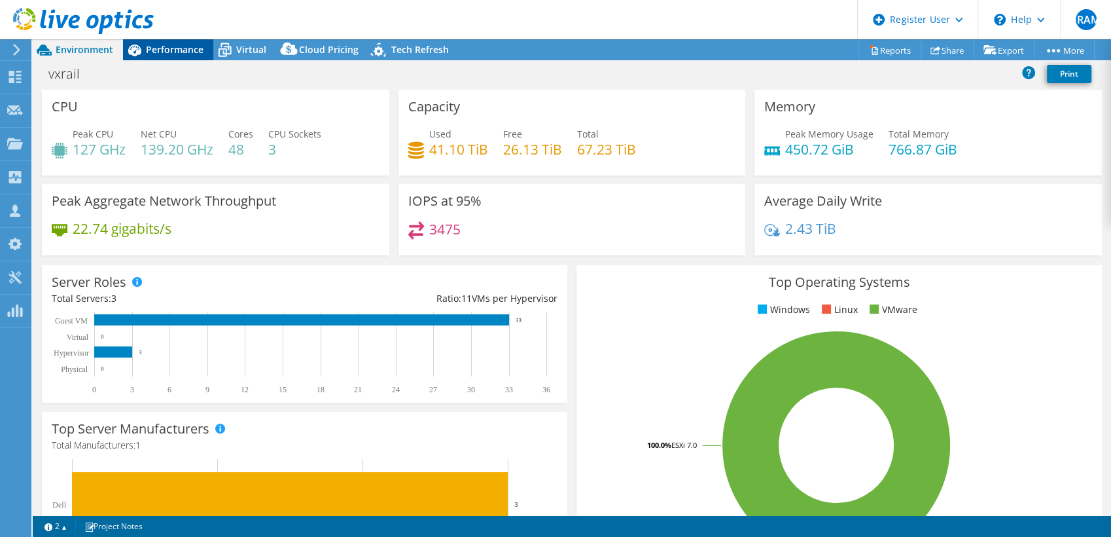
click at [189, 43] on span "Performance" at bounding box center [175, 49] width 58 height 12
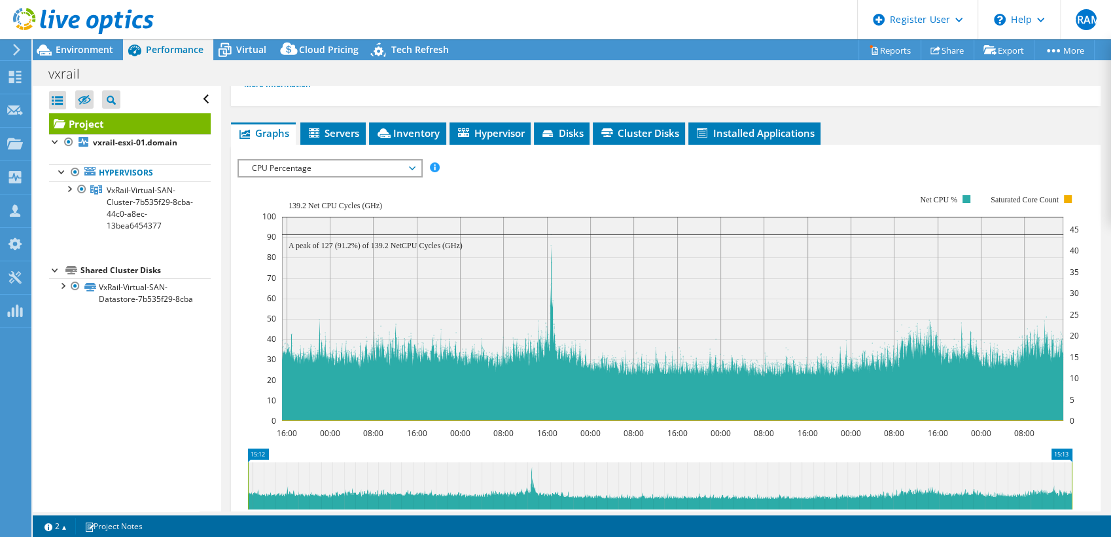
click at [379, 160] on span "CPU Percentage" at bounding box center [329, 168] width 168 height 16
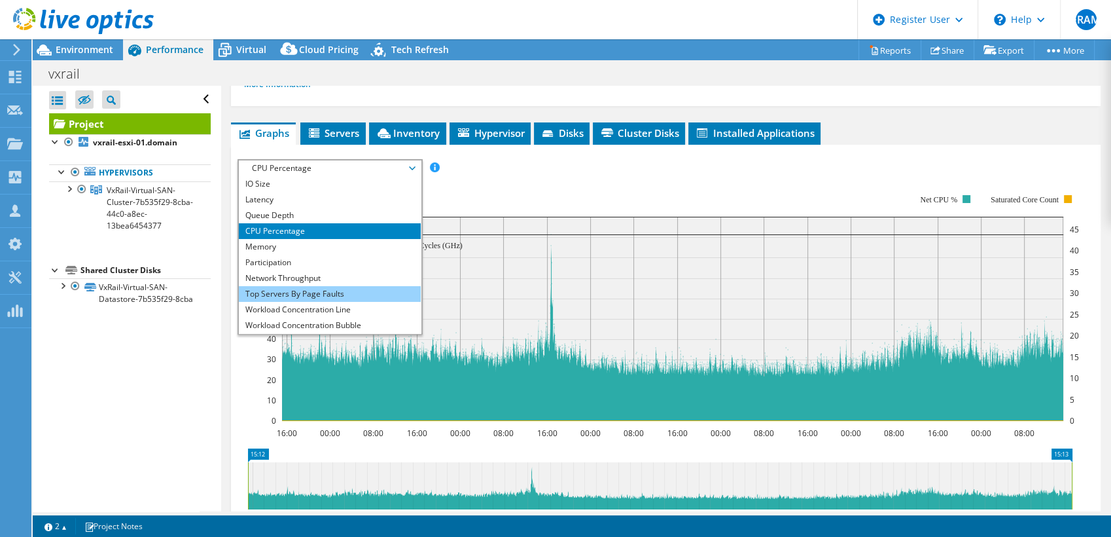
scroll to position [47, 0]
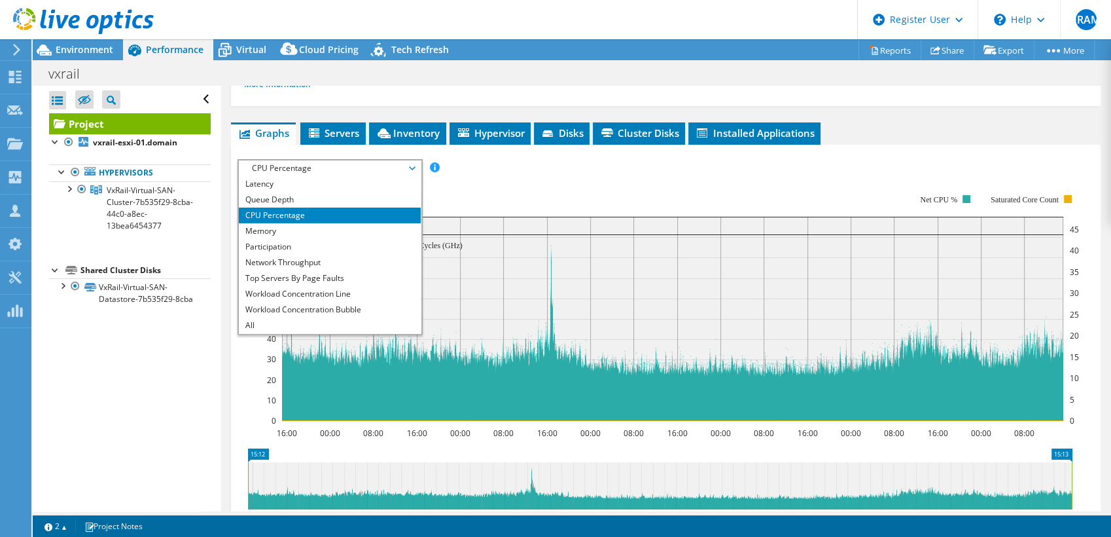
click at [524, 177] on rect at bounding box center [670, 308] width 817 height 262
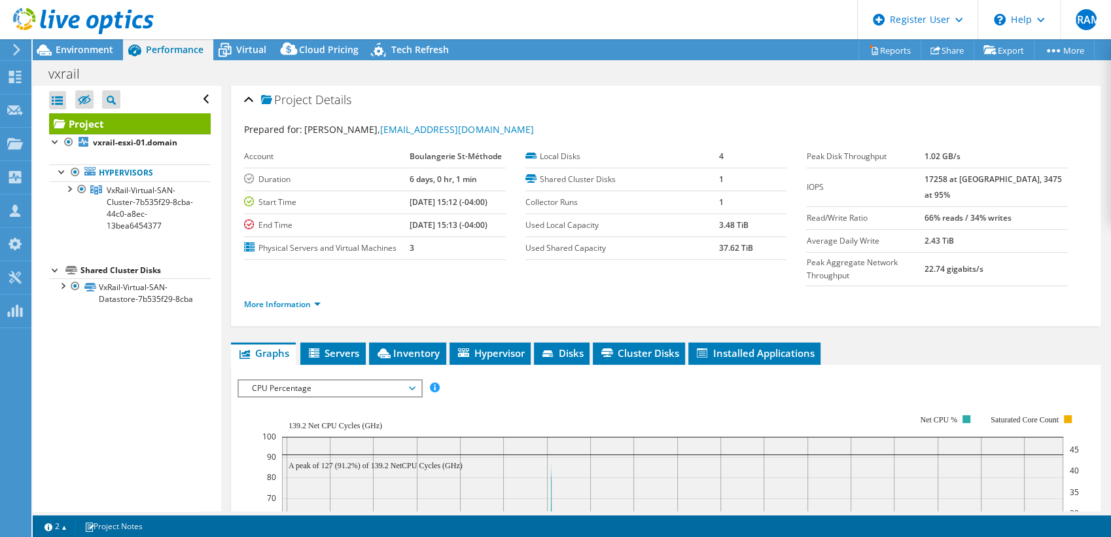
scroll to position [0, 0]
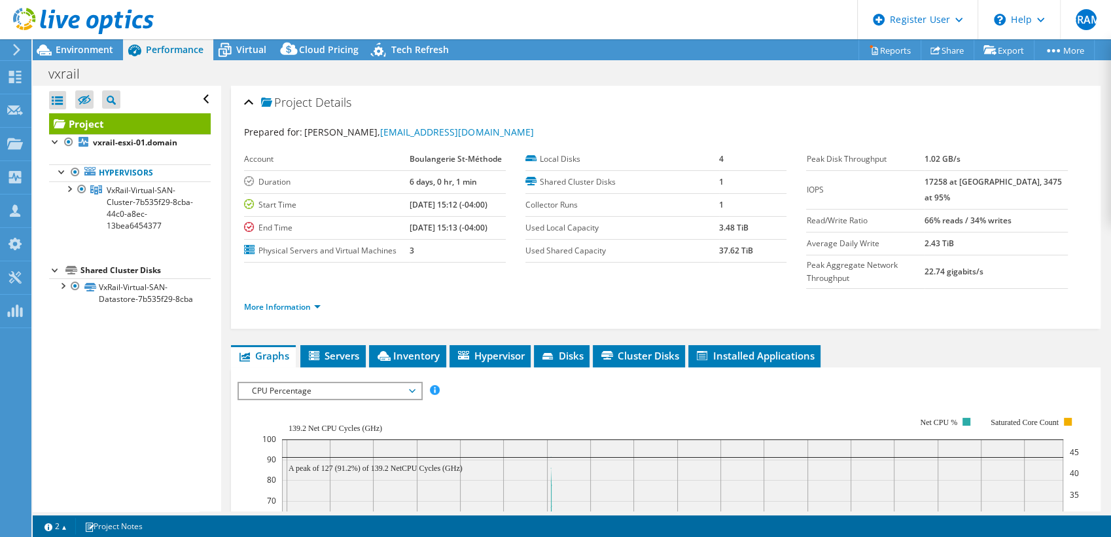
click at [531, 99] on div "Project Details" at bounding box center [666, 103] width 844 height 28
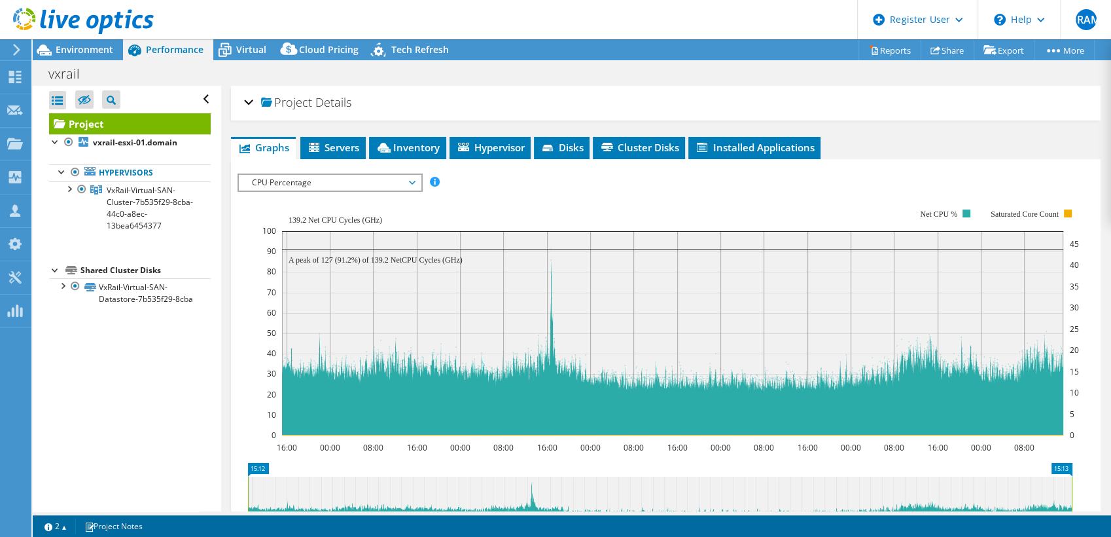
click at [531, 99] on div "Project Details" at bounding box center [666, 103] width 844 height 28
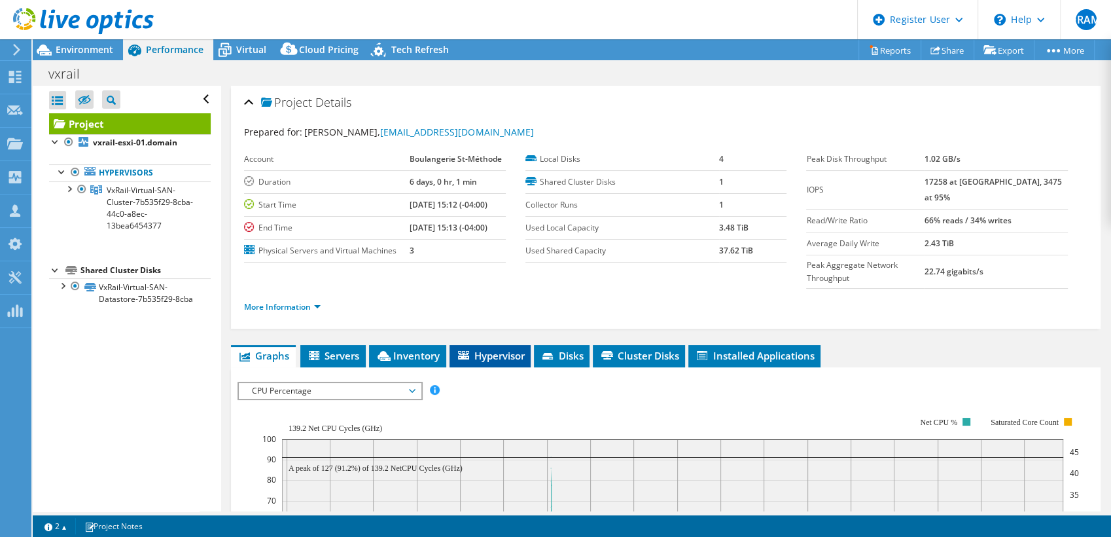
click at [492, 345] on li "Hypervisor" at bounding box center [490, 356] width 81 height 22
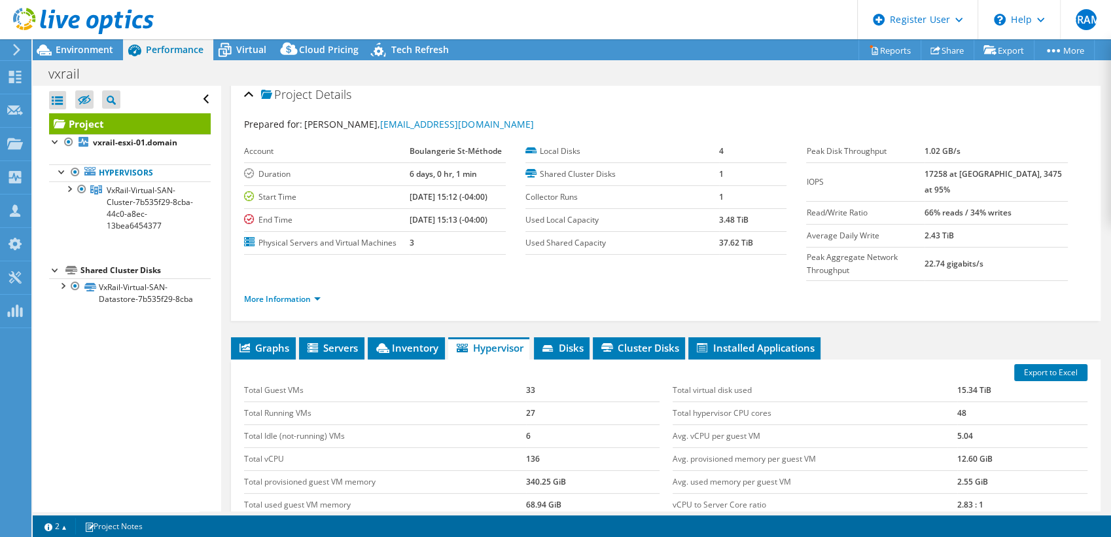
scroll to position [9, 0]
click at [427, 336] on li "Inventory" at bounding box center [406, 347] width 77 height 22
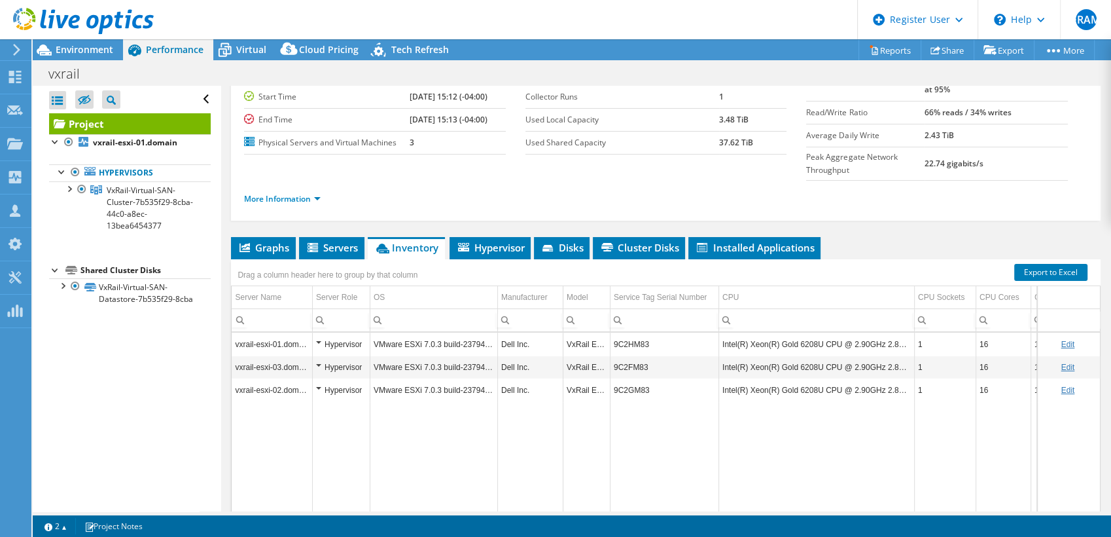
scroll to position [0, 0]
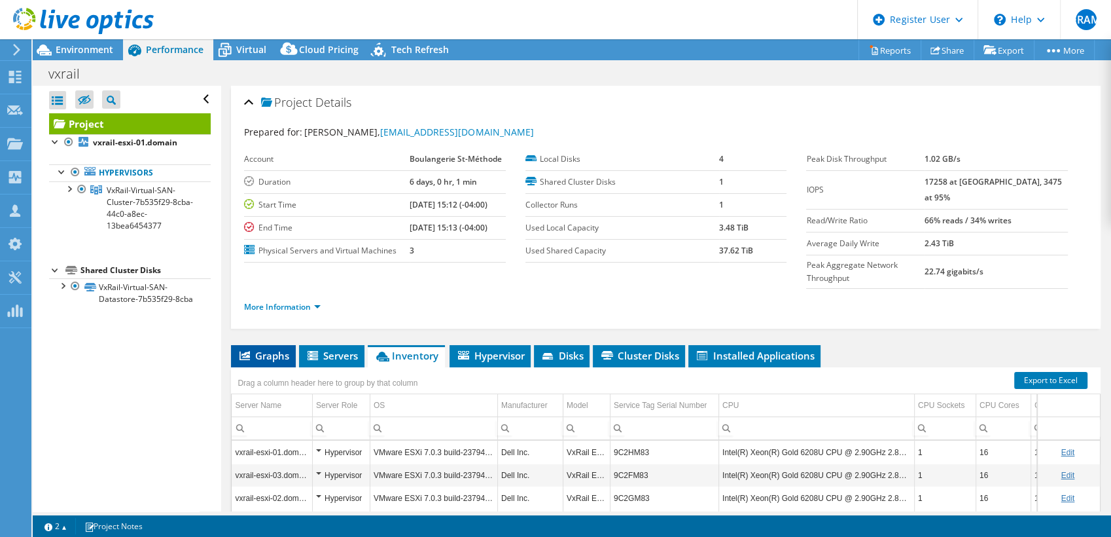
click at [285, 349] on span "Graphs" at bounding box center [264, 355] width 52 height 13
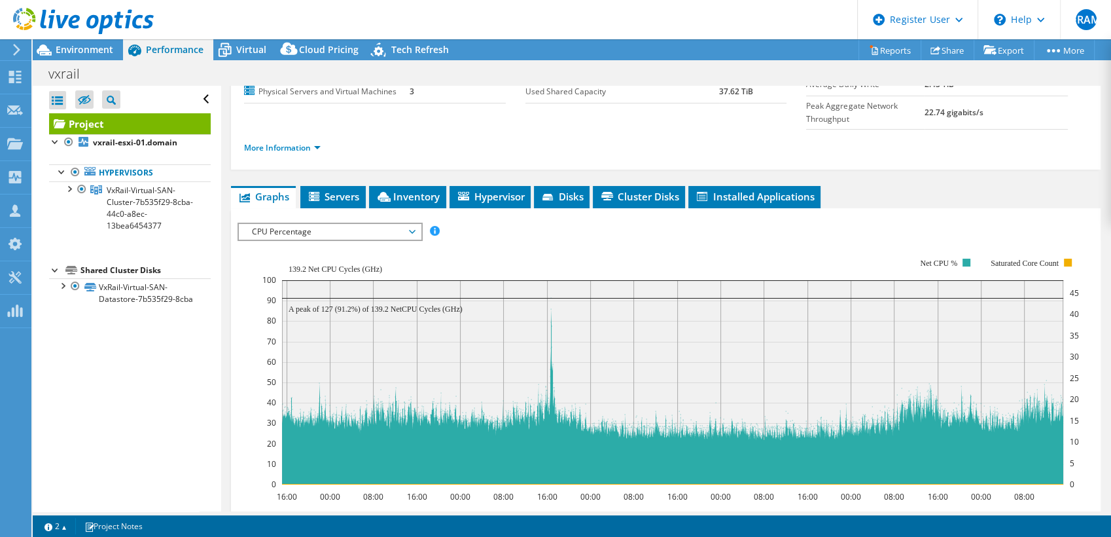
scroll to position [160, 0]
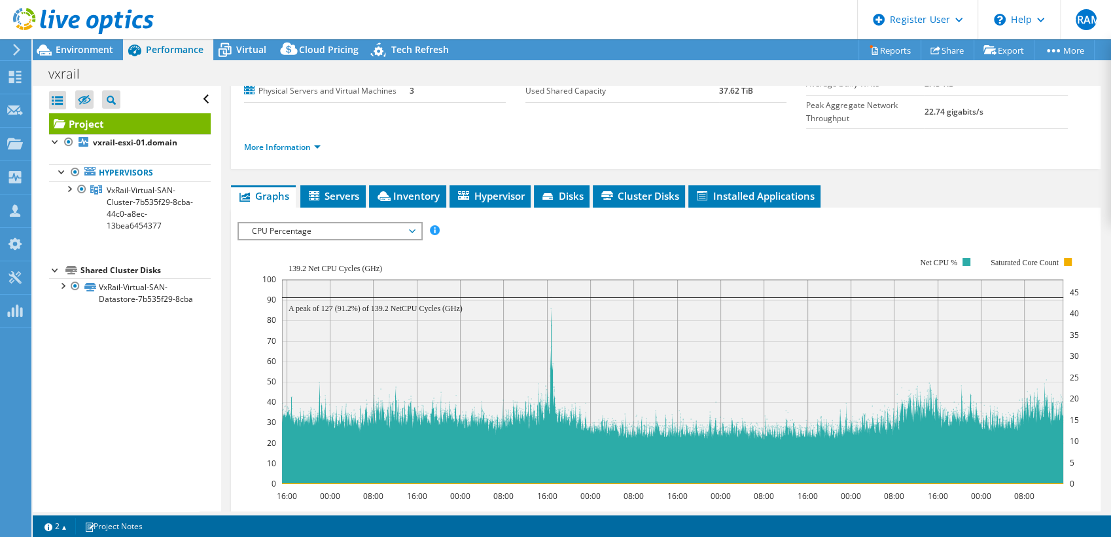
drag, startPoint x: 393, startPoint y: 213, endPoint x: 384, endPoint y: 204, distance: 12.0
click at [384, 222] on div "IOPS Disk Throughput IO Size Latency Queue Depth CPU Percentage Memory Page Fau…" at bounding box center [666, 450] width 857 height 457
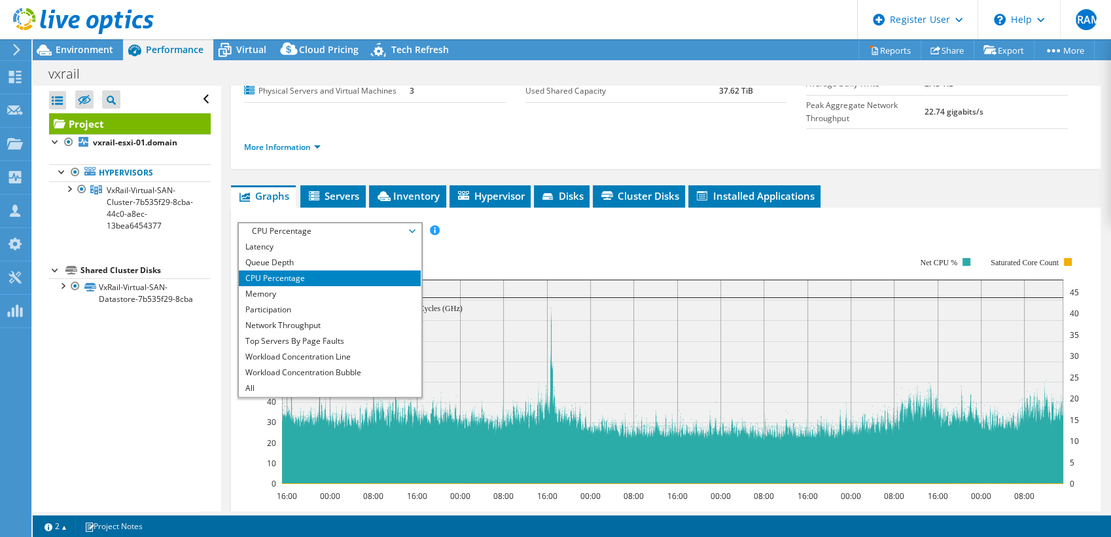
click at [384, 223] on span "CPU Percentage" at bounding box center [329, 231] width 168 height 16
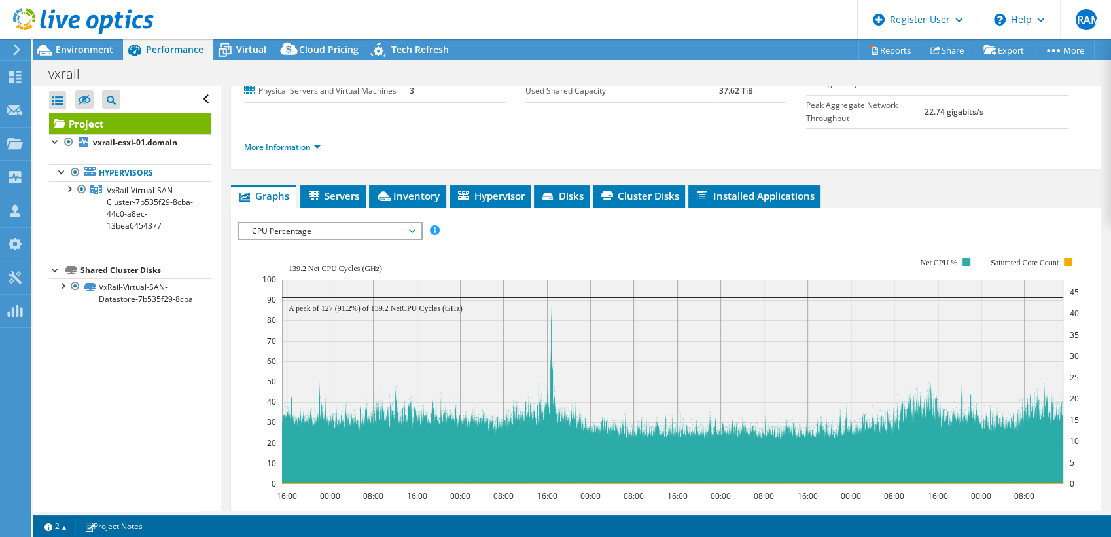
click at [357, 223] on span "CPU Percentage" at bounding box center [329, 231] width 168 height 16
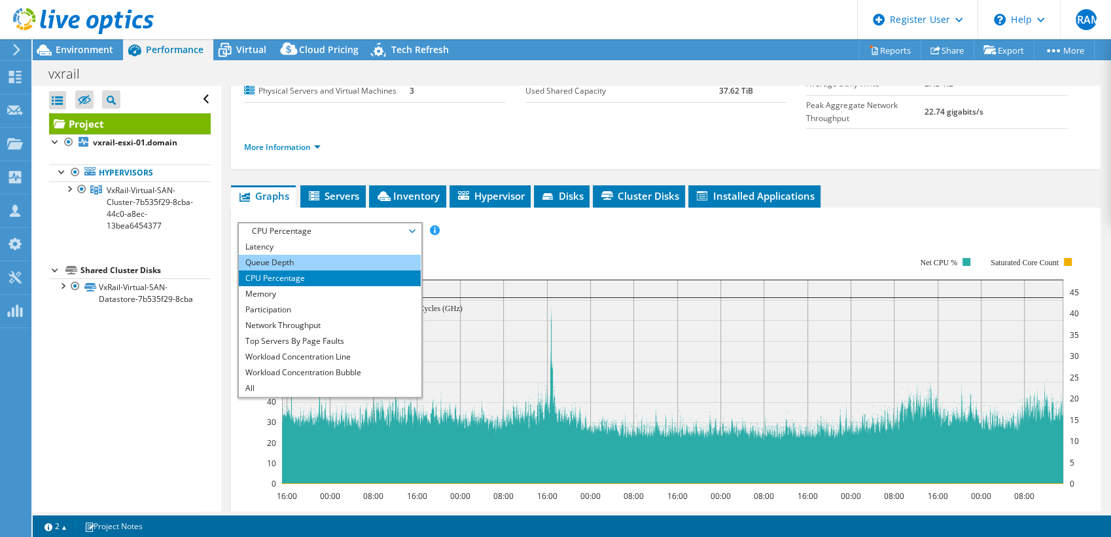
scroll to position [0, 0]
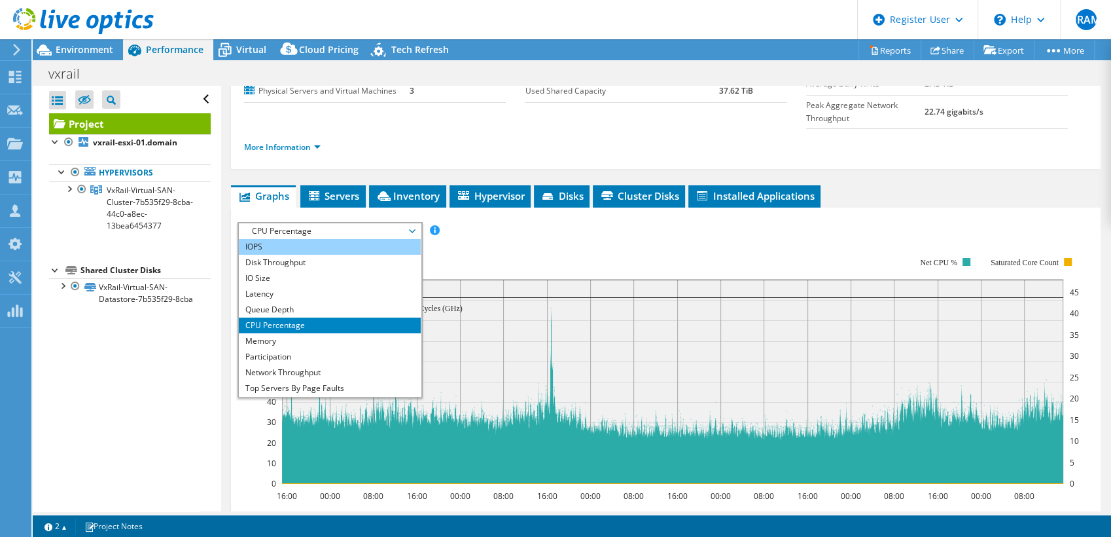
click at [311, 239] on li "IOPS" at bounding box center [329, 247] width 181 height 16
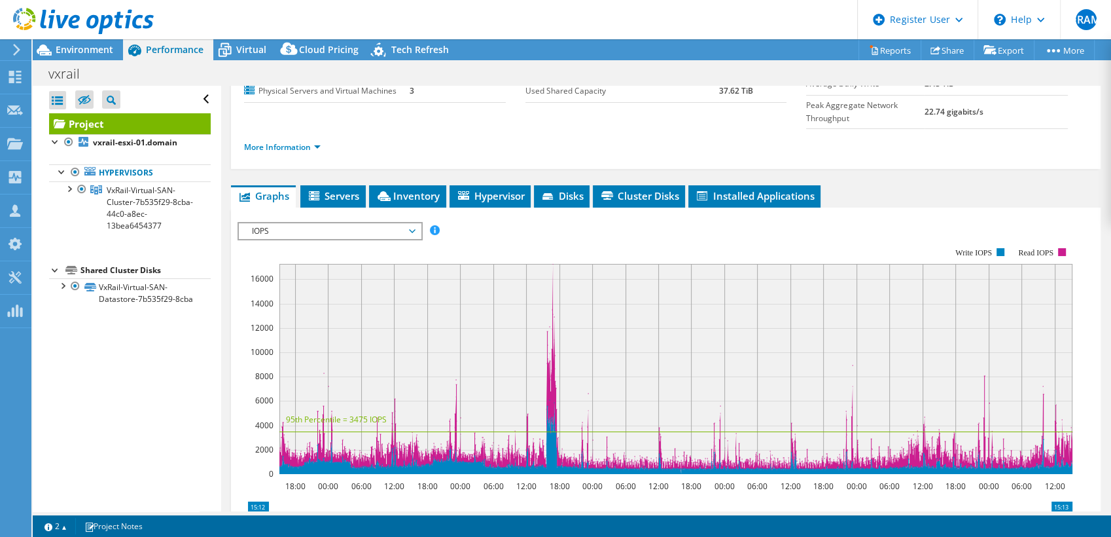
click at [836, 222] on div "IOPS Disk Throughput IO Size Latency Queue Depth CPU Percentage Memory Page Fau…" at bounding box center [666, 231] width 857 height 18
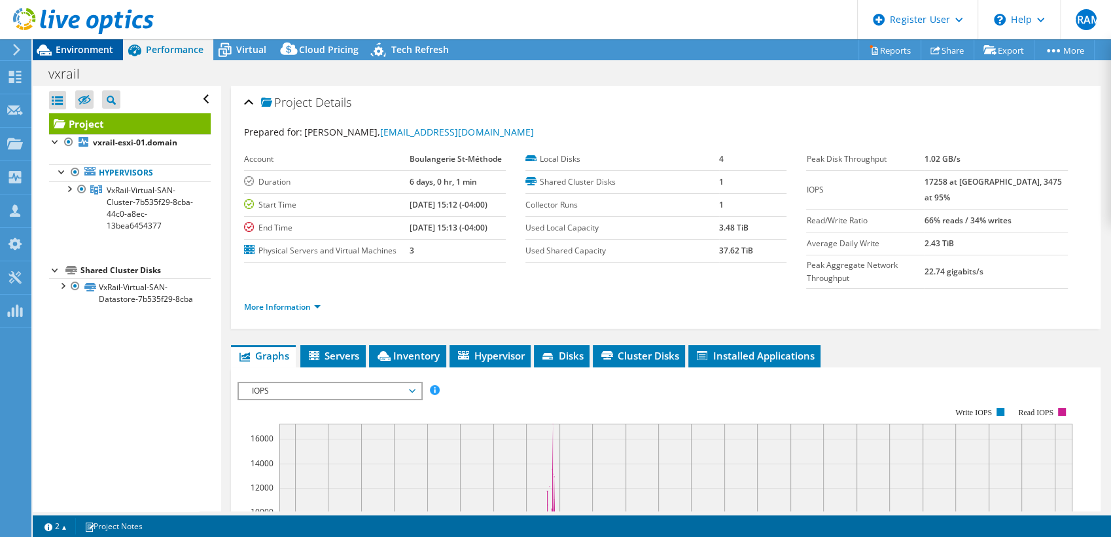
click at [106, 54] on span "Environment" at bounding box center [85, 49] width 58 height 12
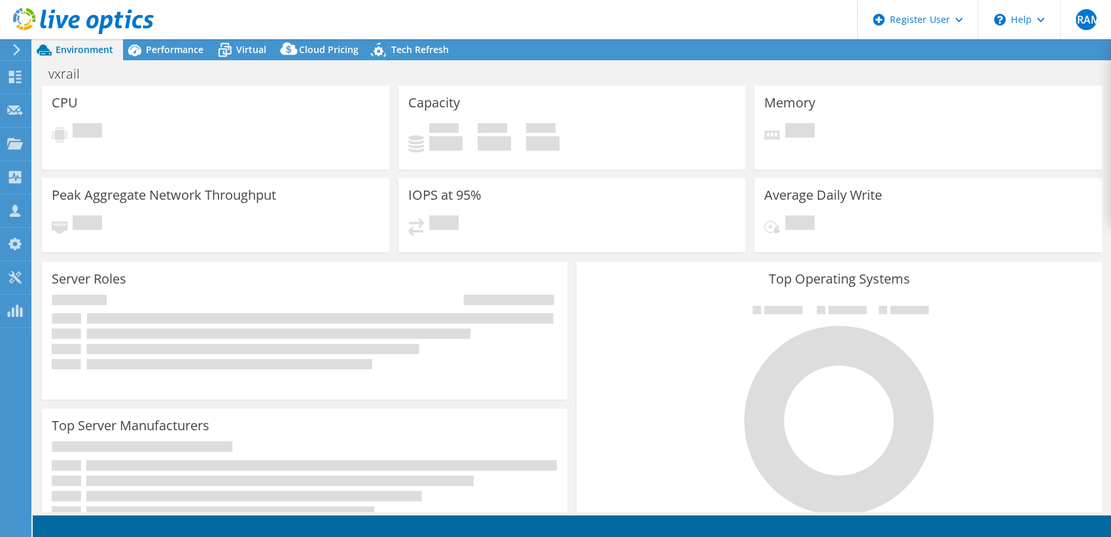
select select "USD"
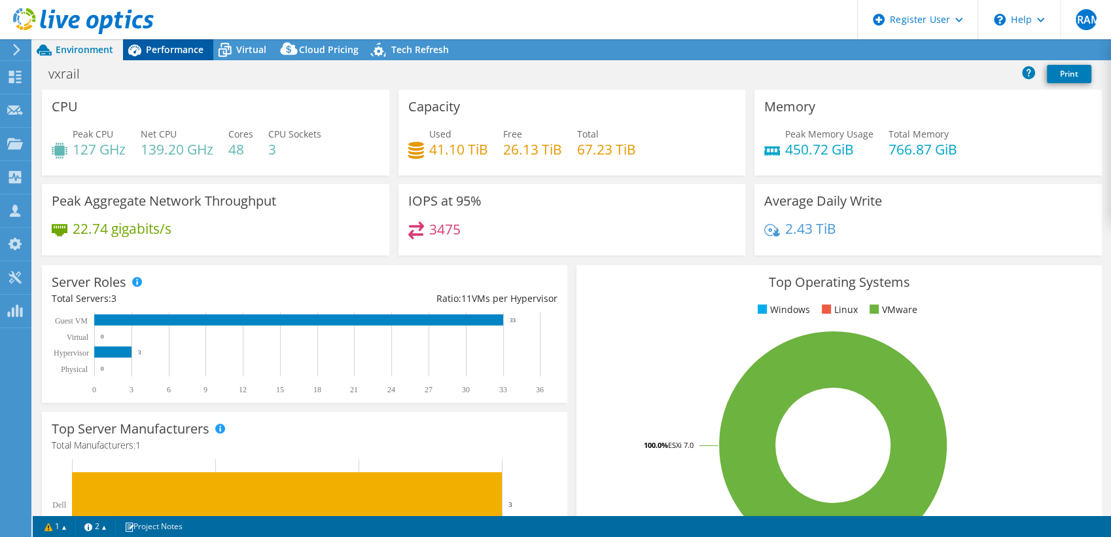
click at [154, 48] on span "Performance" at bounding box center [175, 49] width 58 height 12
